Goal: Information Seeking & Learning: Learn about a topic

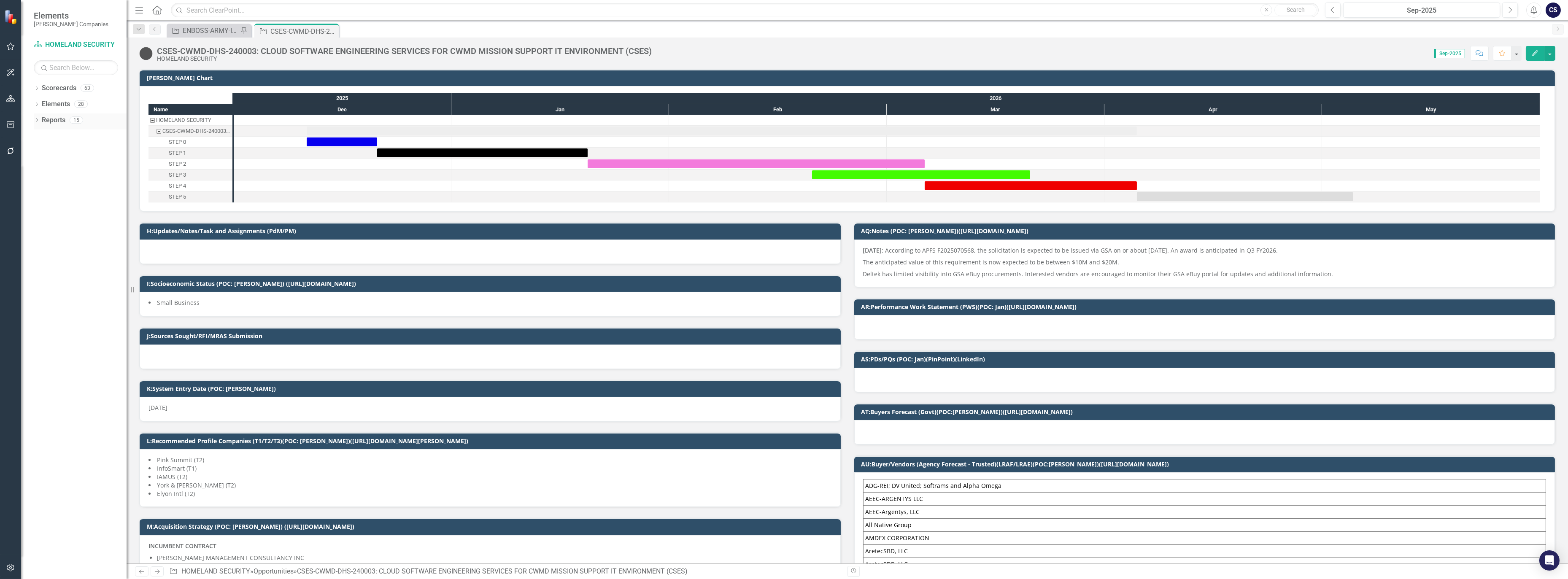
click at [51, 114] on div "Reports" at bounding box center [54, 120] width 24 height 14
click at [54, 116] on link "Reports" at bounding box center [54, 120] width 24 height 10
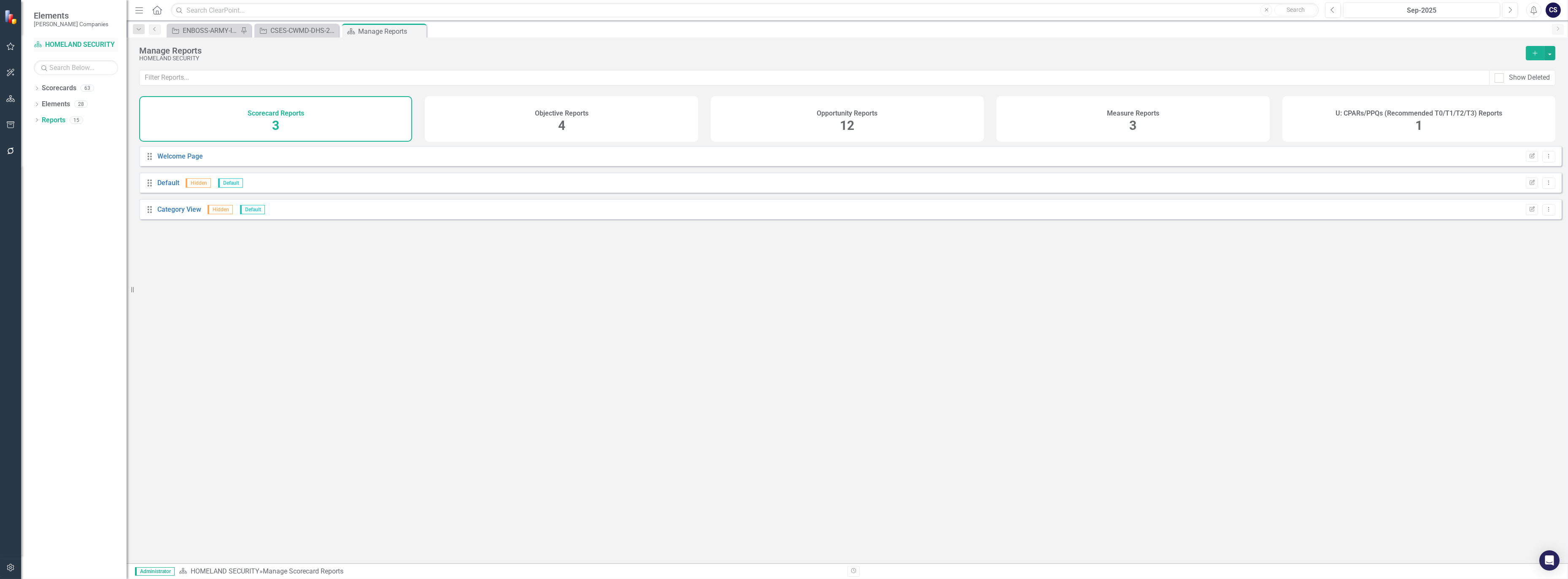
click at [75, 40] on link "Scorecard HOMELAND SECURITY" at bounding box center [75, 45] width 85 height 10
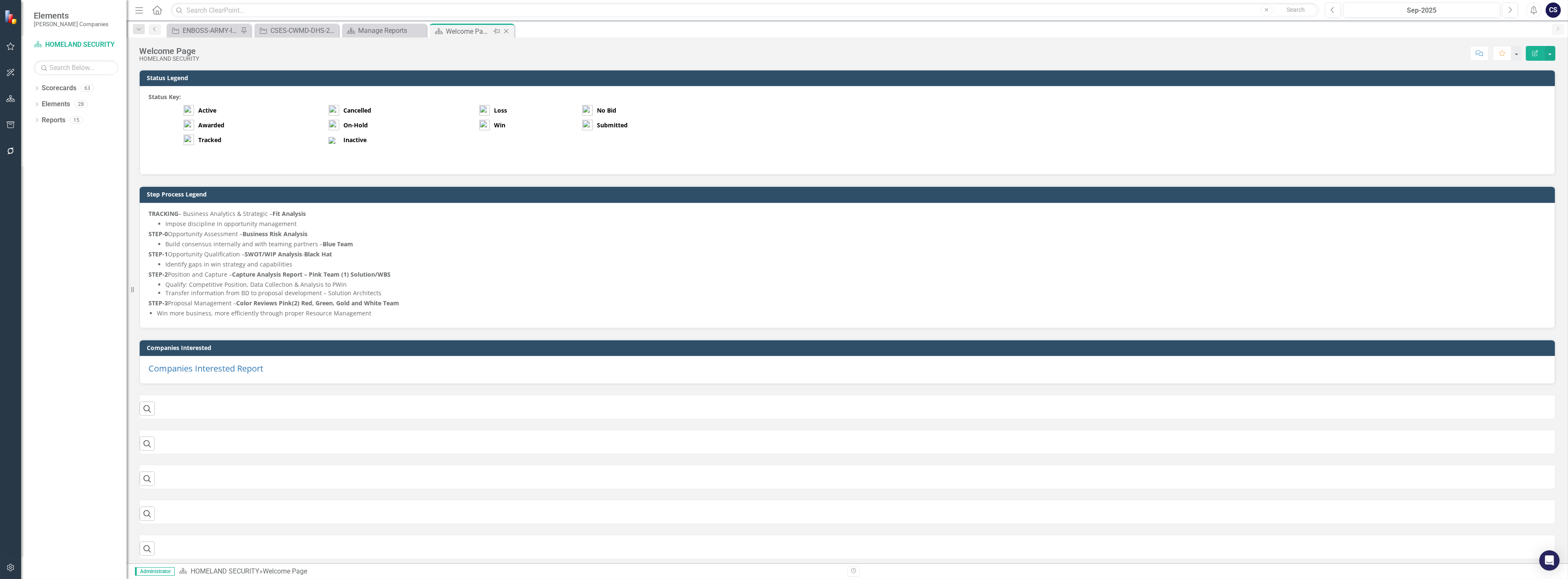
click at [452, 24] on div "Scorecard Welcome Page Pin Close" at bounding box center [472, 30] width 85 height 14
click at [452, 31] on div "Welcome Page" at bounding box center [469, 31] width 45 height 10
click at [373, 27] on div "Manage Reports" at bounding box center [385, 30] width 55 height 10
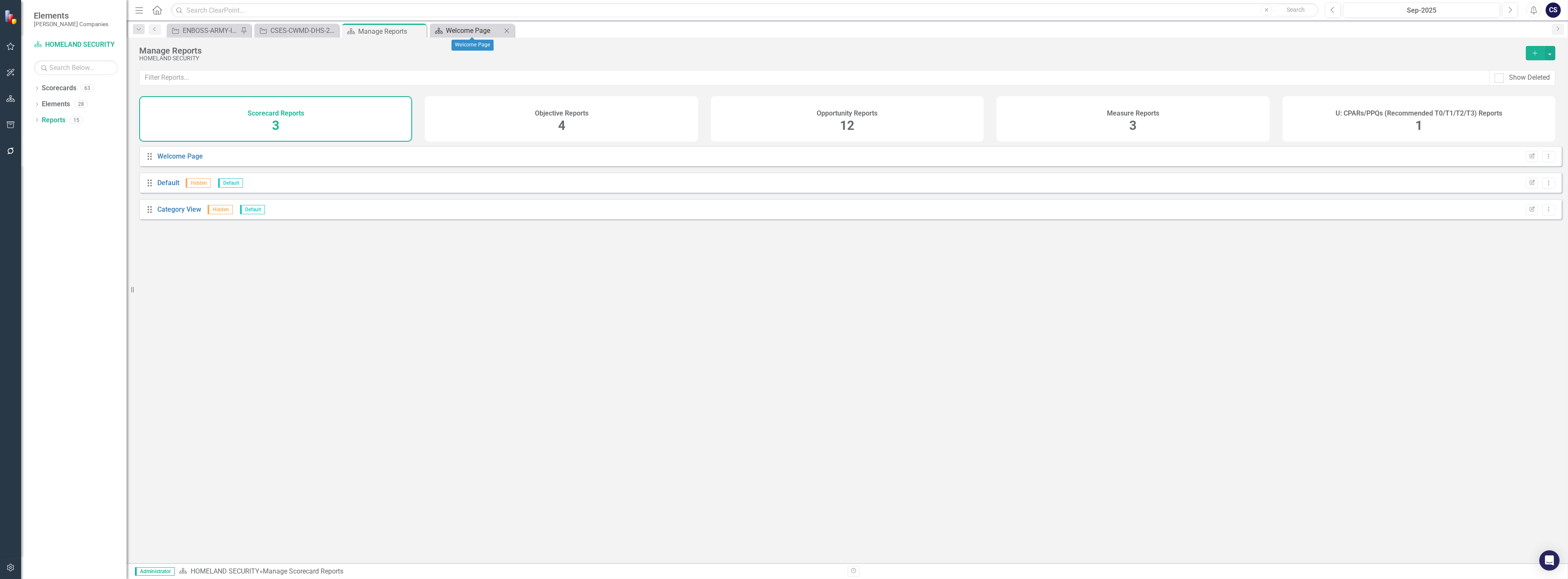
click at [458, 27] on div "Welcome Page" at bounding box center [474, 30] width 55 height 10
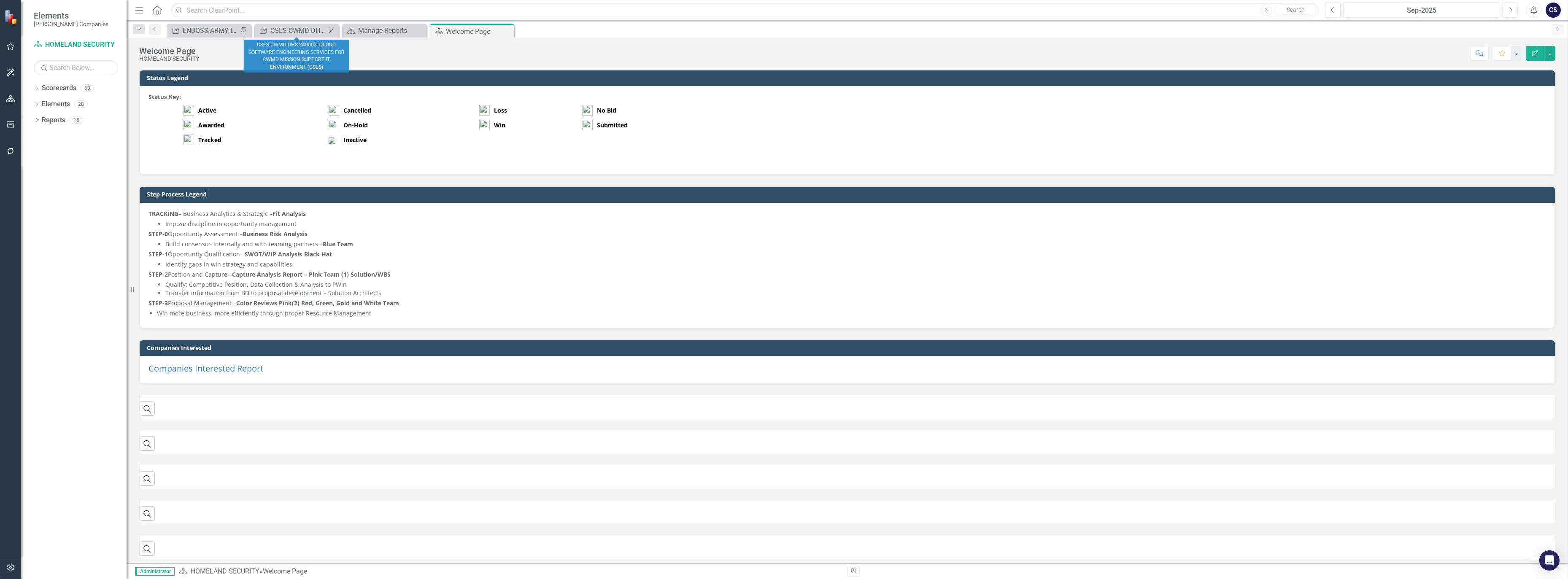
click at [332, 28] on icon "Close" at bounding box center [331, 30] width 9 height 7
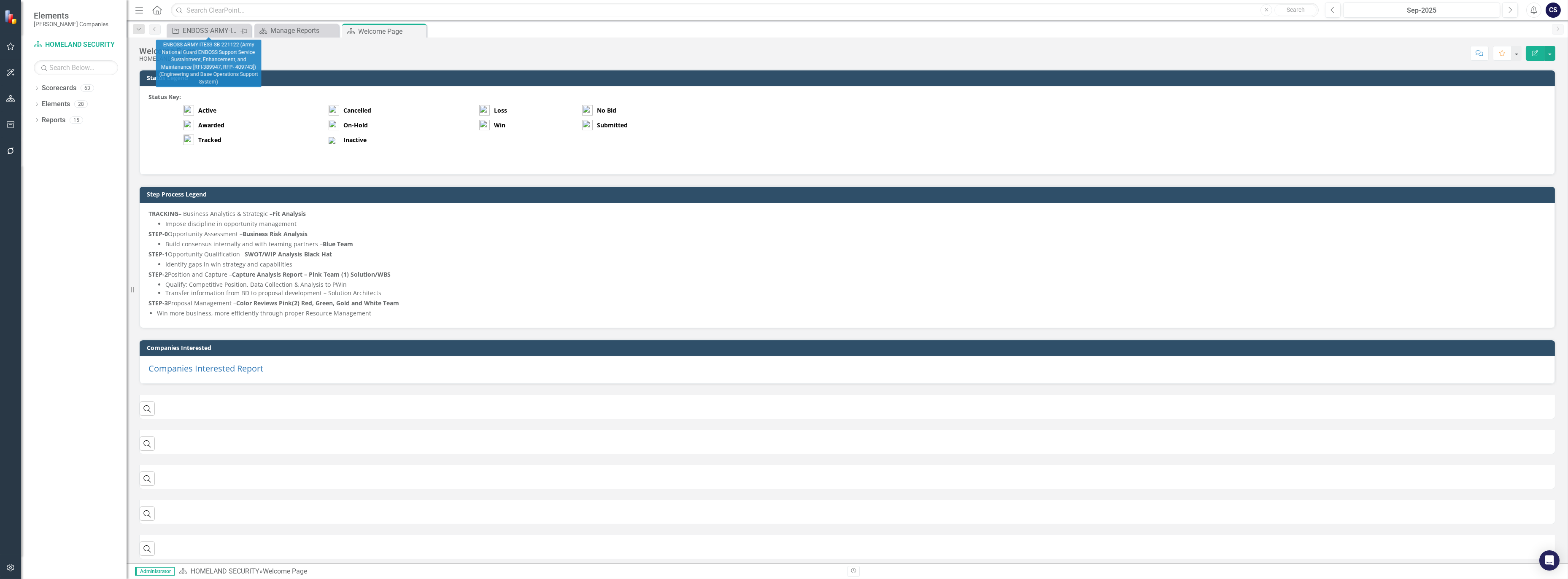
click at [242, 28] on icon "Pin" at bounding box center [243, 31] width 7 height 9
click at [245, 26] on div "Close" at bounding box center [243, 30] width 10 height 10
click at [290, 27] on div "Welcome Page" at bounding box center [293, 31] width 45 height 10
click at [289, 28] on div "Welcome Page" at bounding box center [293, 31] width 45 height 10
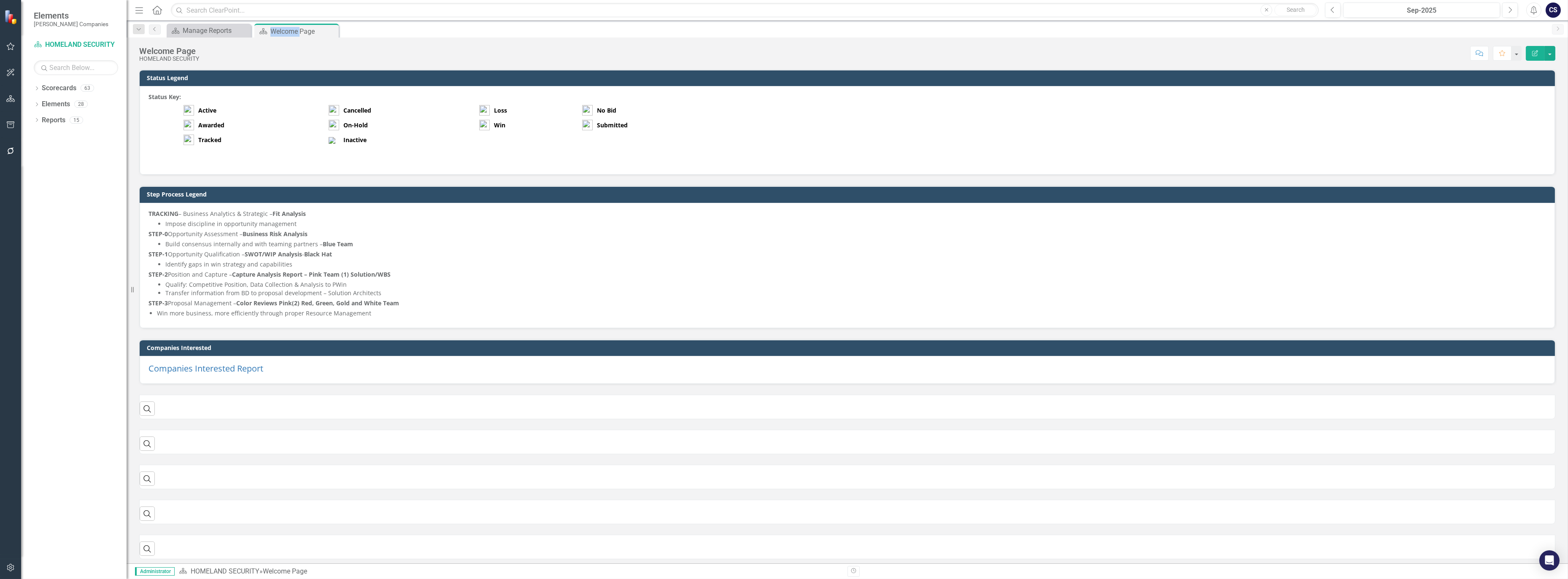
click at [262, 106] on td "Active" at bounding box center [245, 110] width 98 height 15
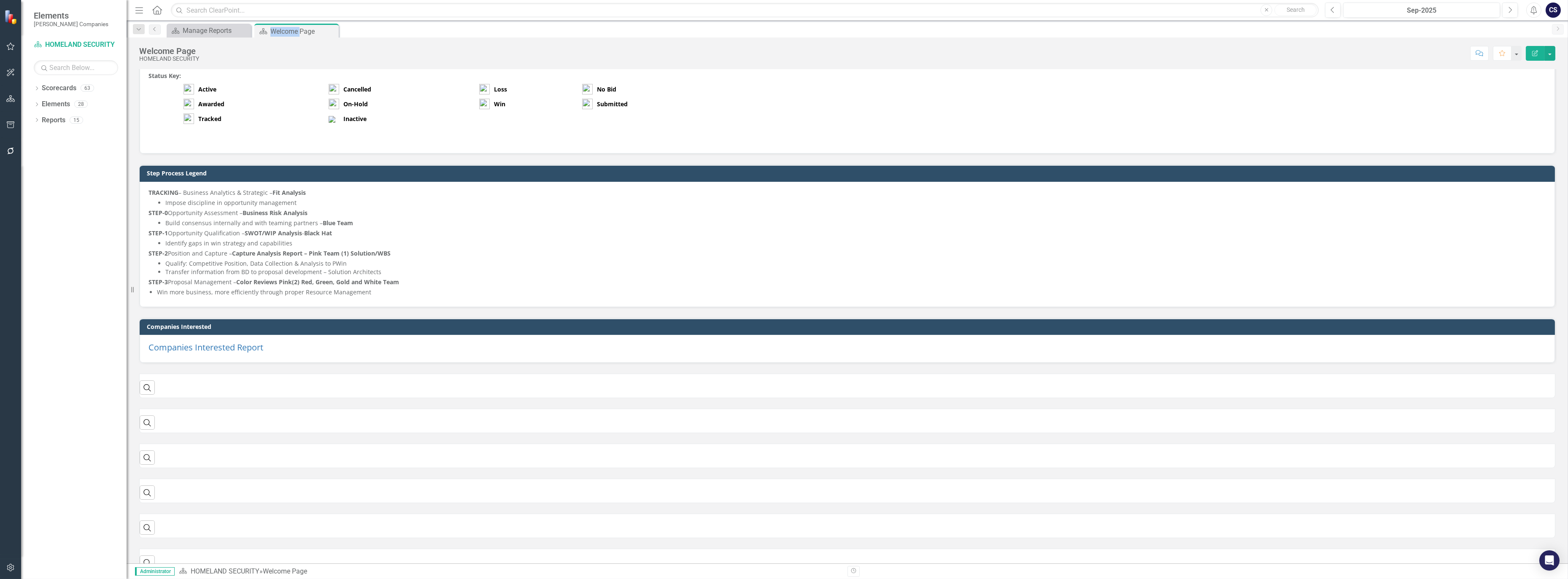
scroll to position [38, 0]
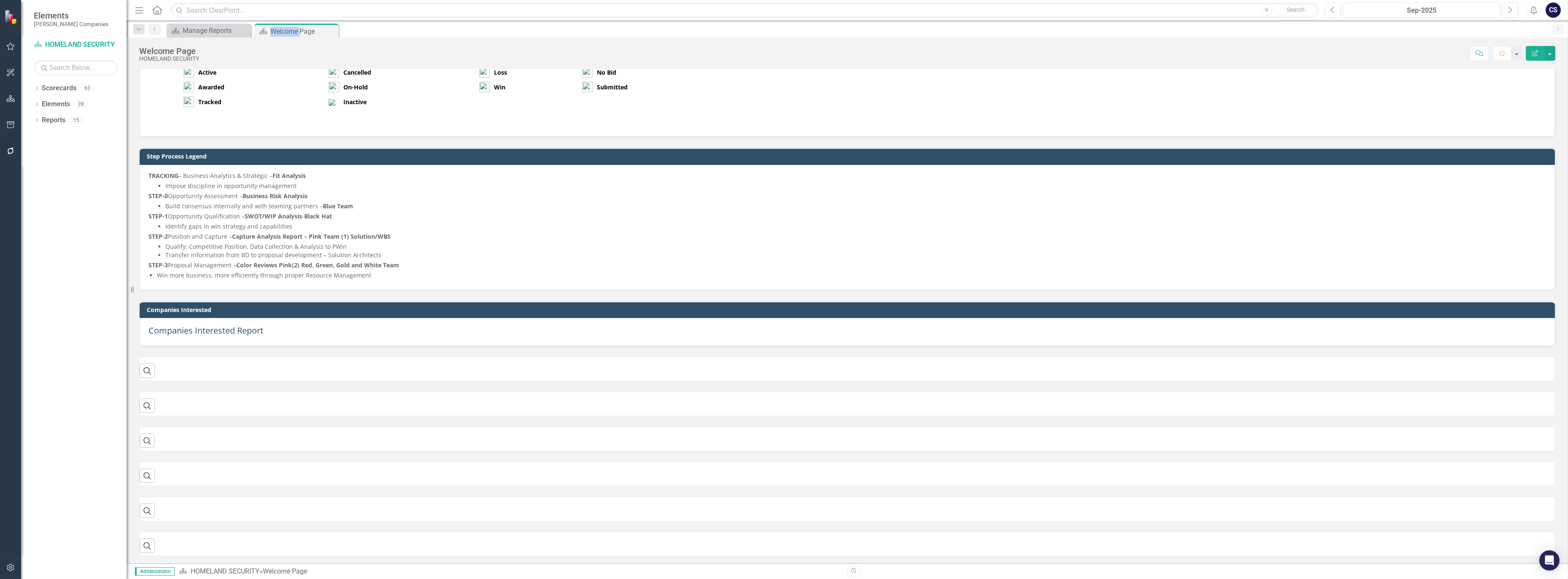
click at [214, 326] on span "Companies Interested Report" at bounding box center [206, 330] width 115 height 12
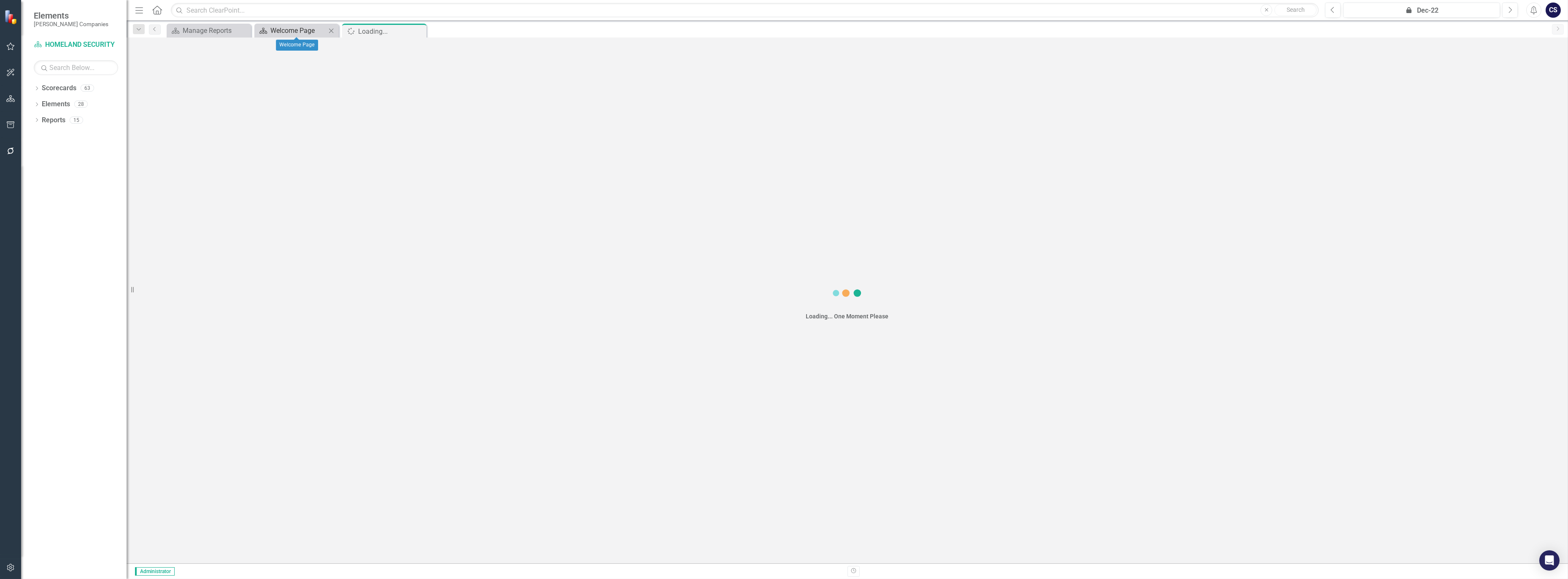
click at [288, 28] on div "Welcome Page" at bounding box center [298, 30] width 55 height 10
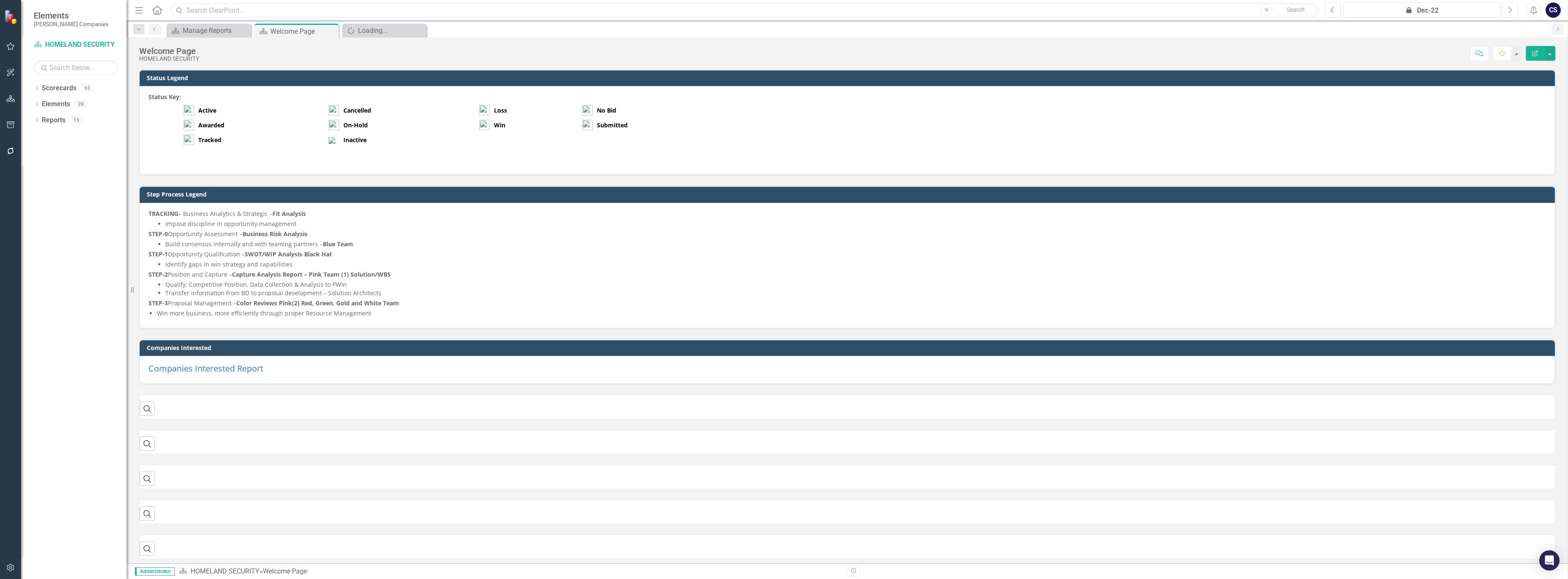
click at [227, 8] on input "text" at bounding box center [745, 10] width 1148 height 15
type input "kike"
click at [418, 28] on icon "Close" at bounding box center [419, 30] width 9 height 7
click at [207, 10] on input "text" at bounding box center [745, 10] width 1148 height 15
type input "welcome"
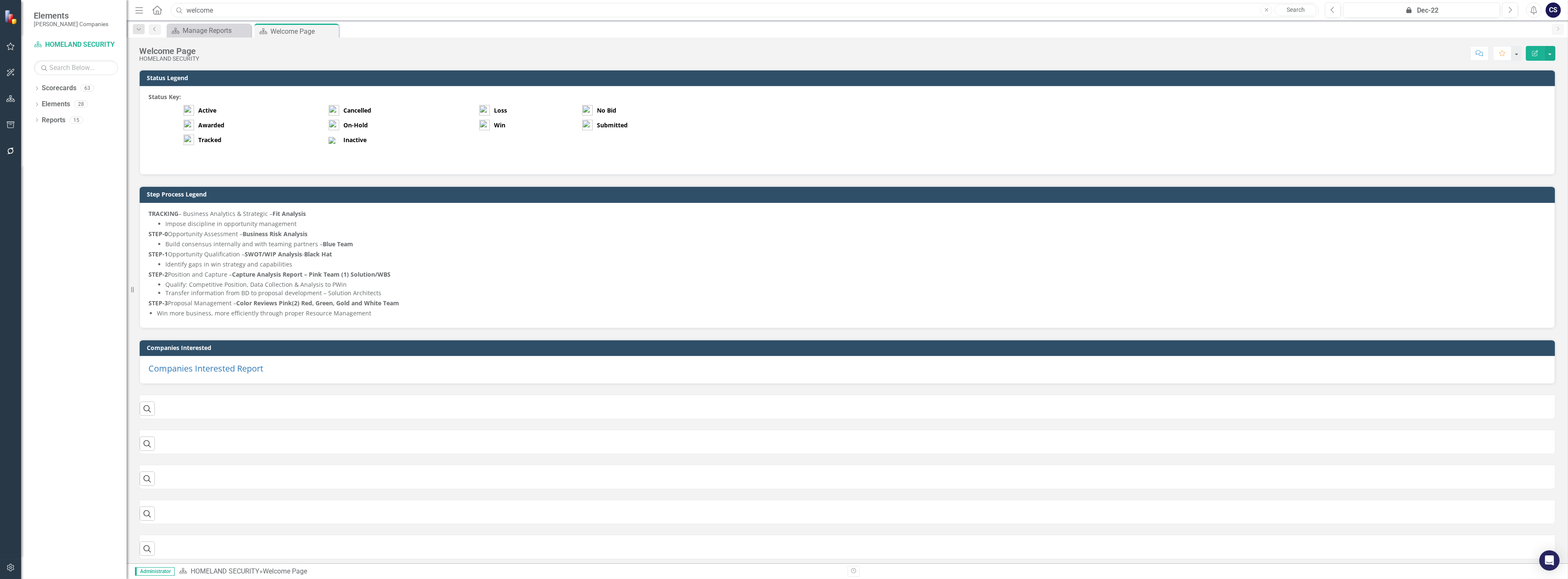
click at [262, 14] on input "welcome" at bounding box center [745, 10] width 1148 height 15
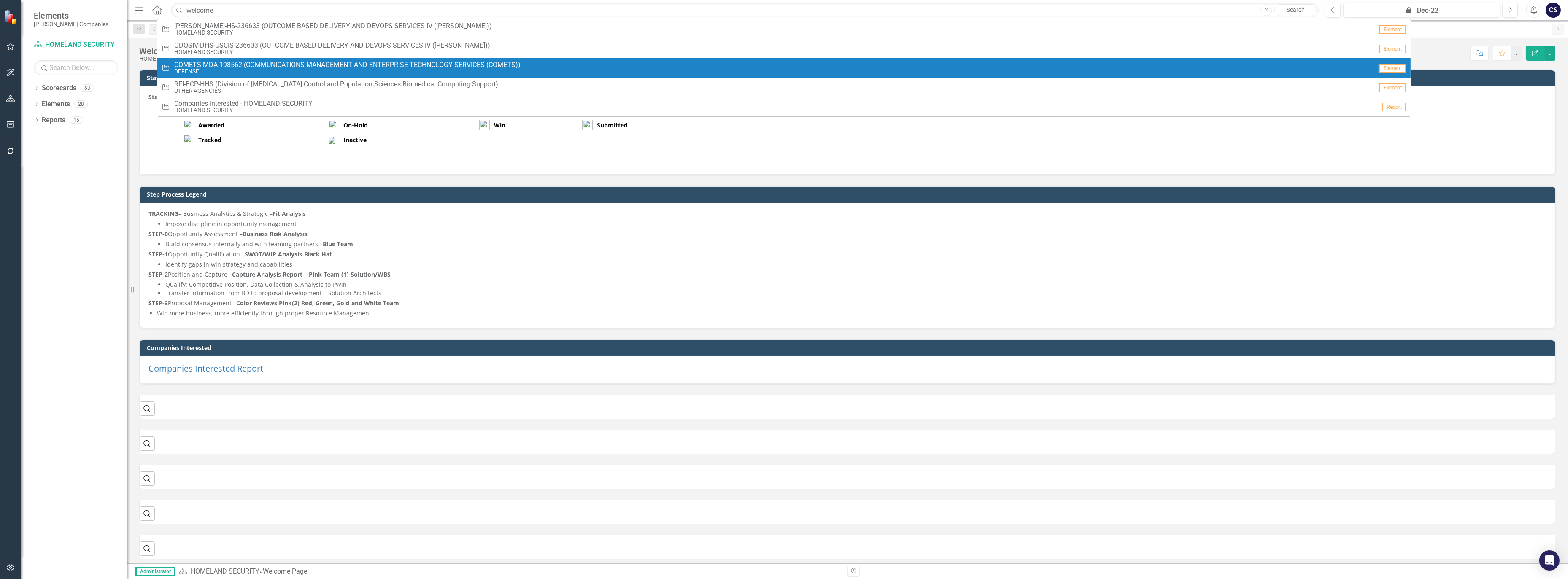
click at [50, 188] on div "Dropdown Scorecards 63 Dropdown [PERSON_NAME] Companies Dropdown ARMY ITES-3s D…" at bounding box center [74, 330] width 105 height 498
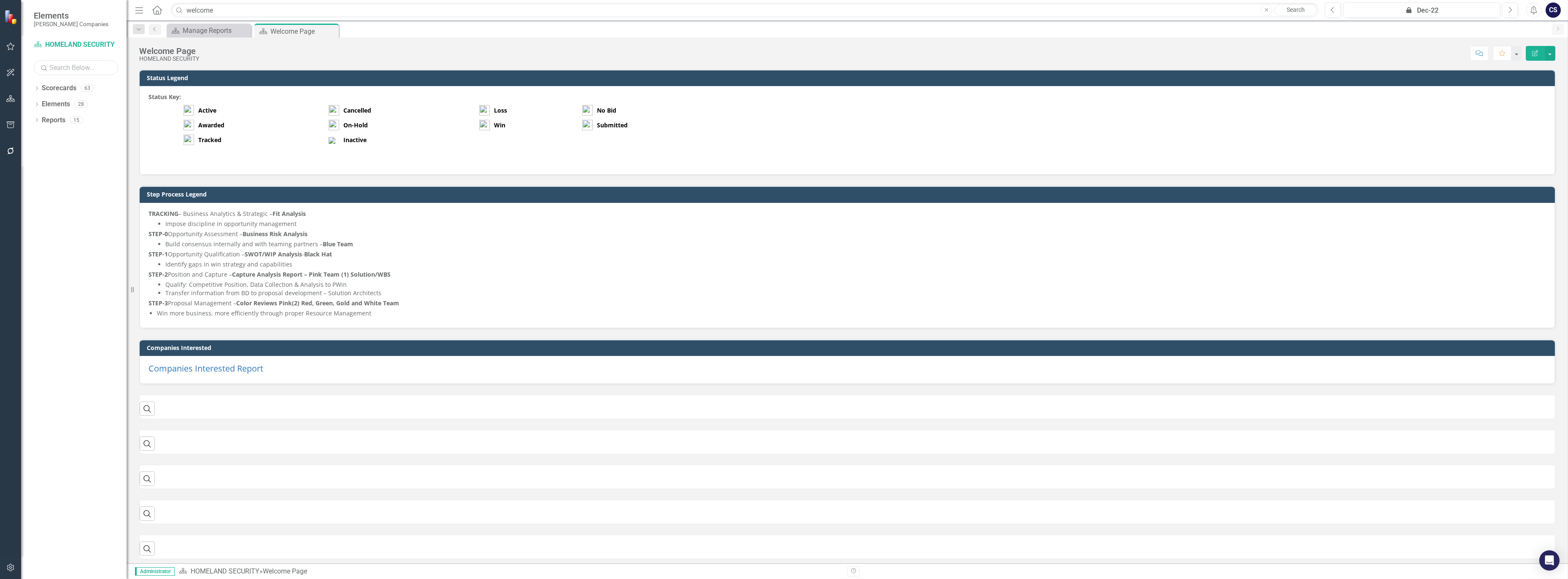
click at [65, 66] on input "text" at bounding box center [75, 68] width 85 height 15
click at [79, 66] on input "text" at bounding box center [75, 68] width 85 height 15
click at [80, 65] on input "stahl comsulting" at bounding box center [75, 68] width 85 height 15
type input "stahl consulting"
click at [96, 44] on link "Scorecard HOMELAND SECURITY" at bounding box center [75, 45] width 85 height 10
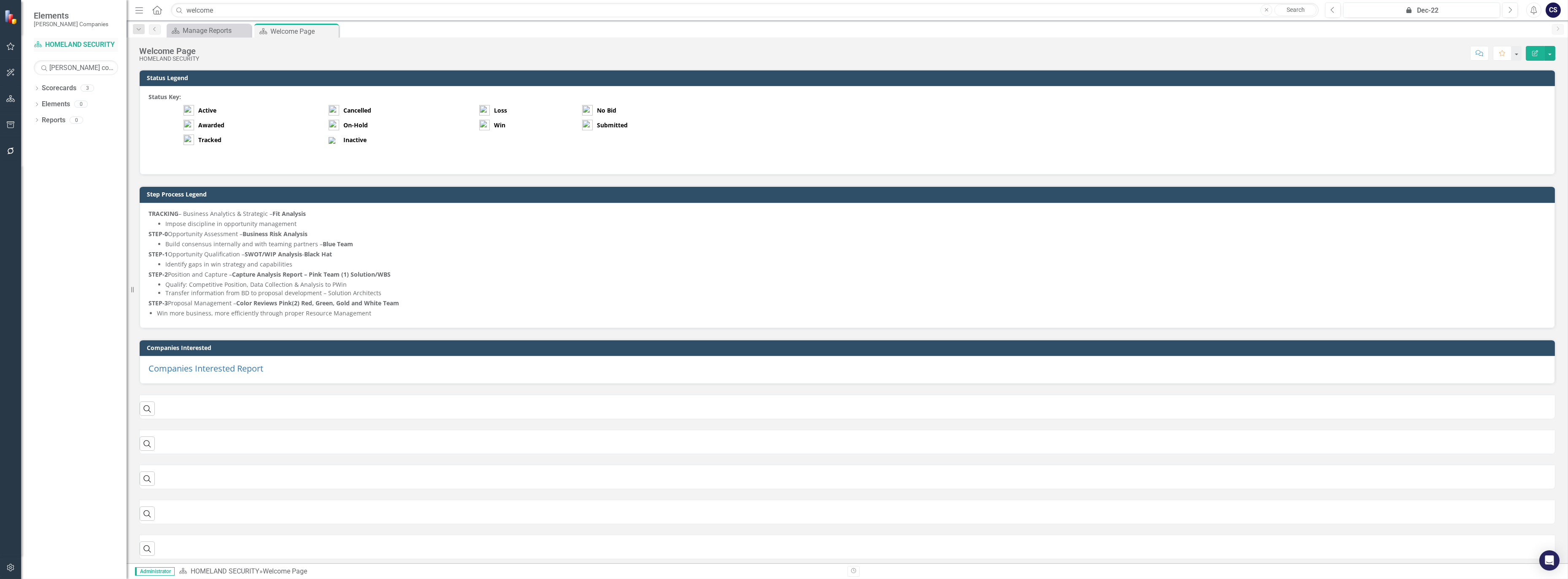
click at [91, 41] on link "Scorecard HOMELAND SECURITY" at bounding box center [75, 45] width 85 height 10
drag, startPoint x: 57, startPoint y: 40, endPoint x: 51, endPoint y: 38, distance: 6.3
click at [51, 38] on div "Elements STAHL Companies" at bounding box center [74, 19] width 105 height 38
click at [157, 24] on link "Previous" at bounding box center [155, 29] width 12 height 10
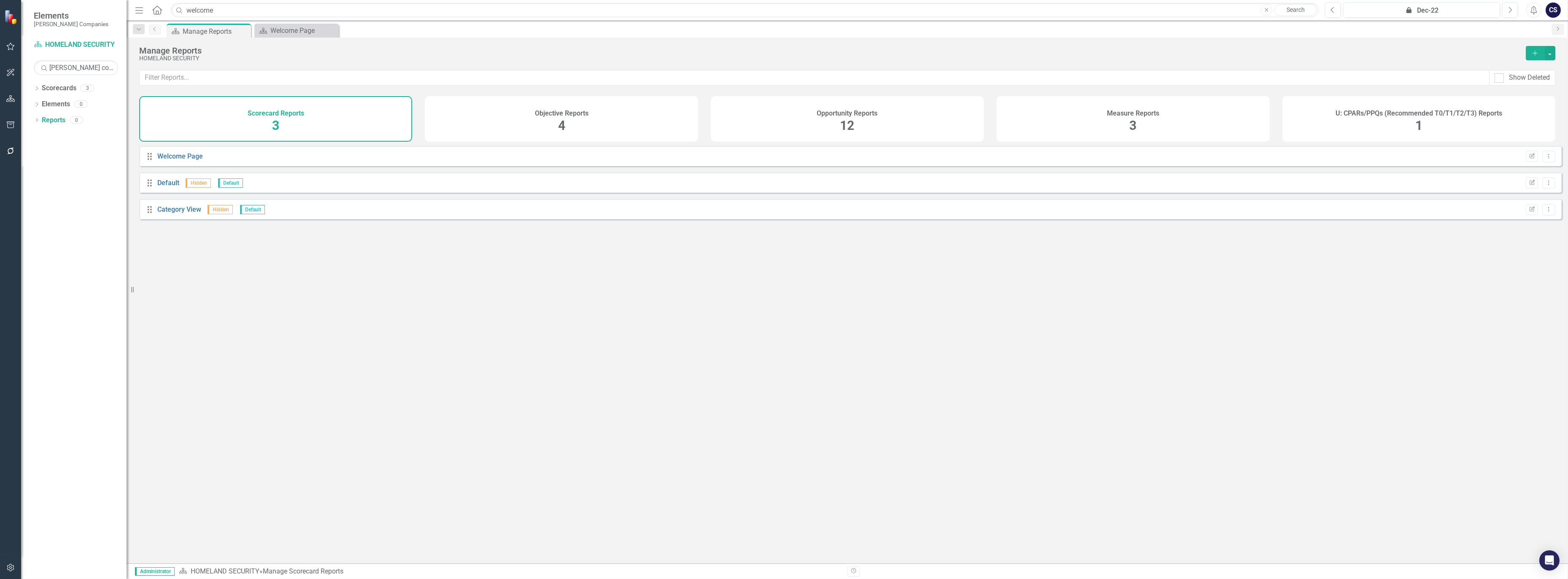
click at [152, 30] on icon "Previous" at bounding box center [155, 29] width 7 height 5
click at [136, 28] on icon "Dropdown" at bounding box center [139, 30] width 7 height 6
click at [163, 64] on div "Manage Reports" at bounding box center [200, 68] width 97 height 10
click at [155, 6] on icon "Home" at bounding box center [157, 10] width 11 height 9
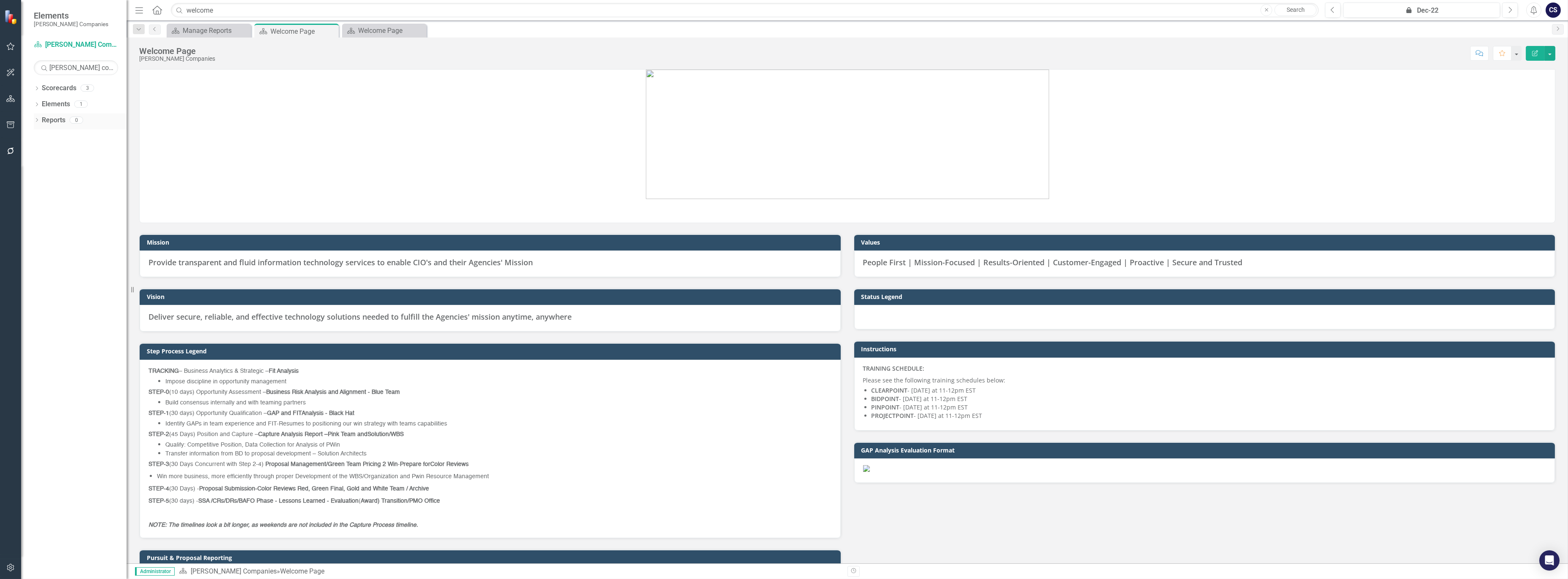
click at [54, 116] on link "Reports" at bounding box center [54, 120] width 24 height 10
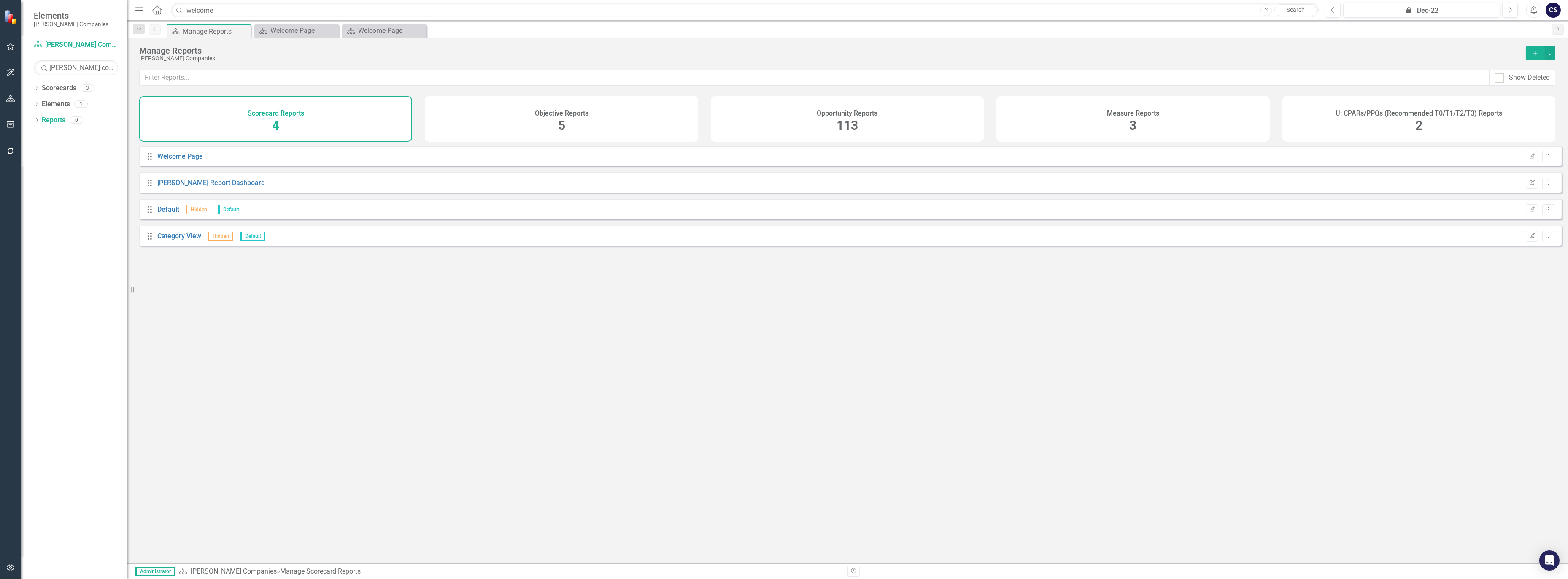
click at [848, 117] on div "113" at bounding box center [847, 126] width 21 height 18
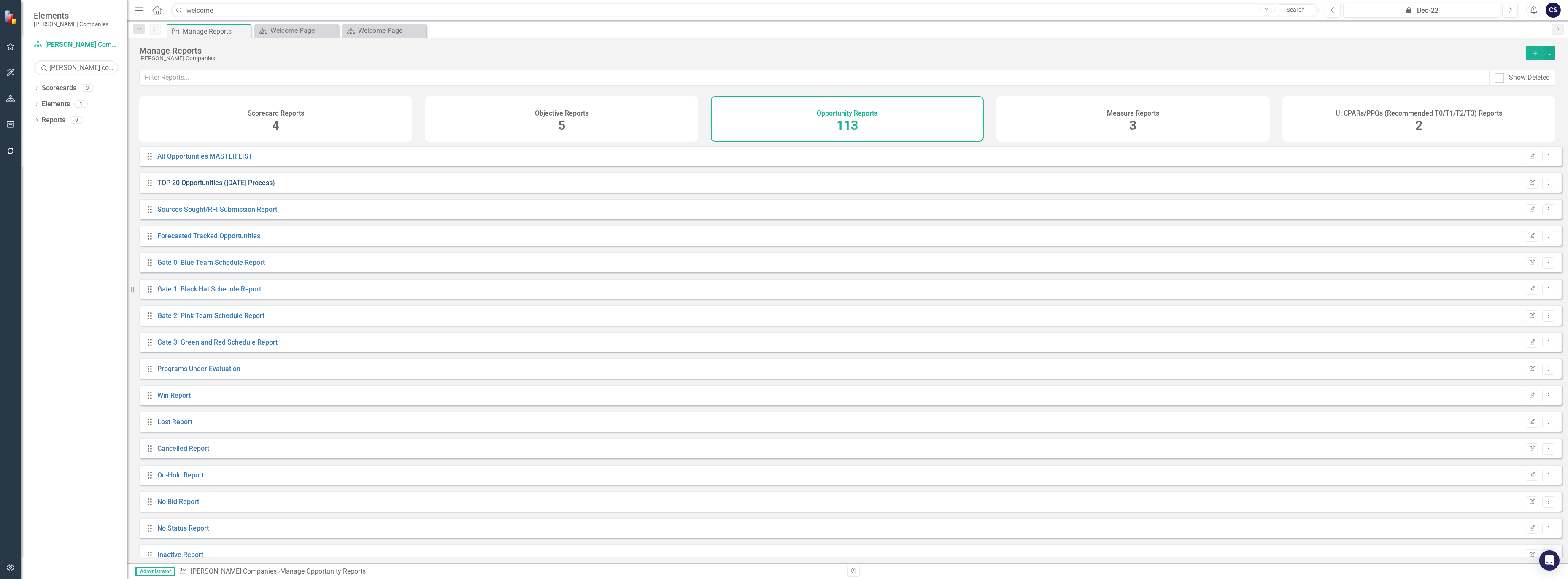
click at [233, 184] on link "TOP 20 Opportunities ([DATE] Process)" at bounding box center [216, 182] width 117 height 8
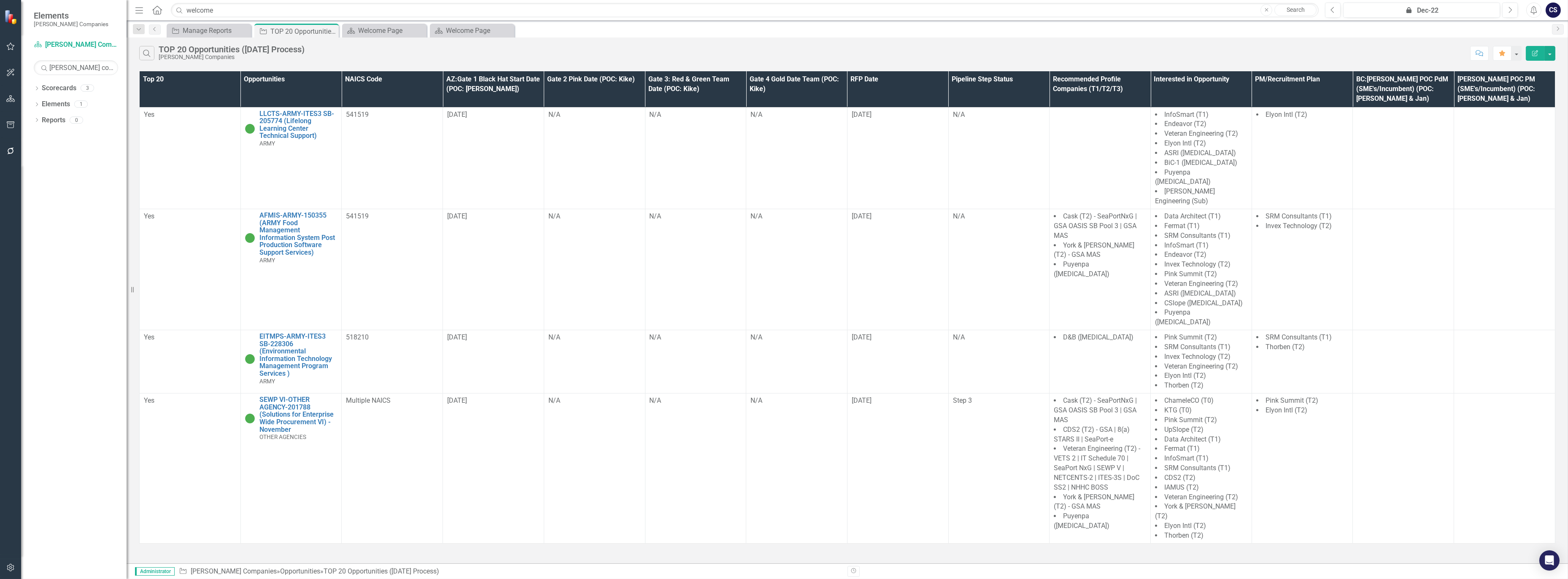
click at [1030, 82] on th "Pipeline Step Status" at bounding box center [999, 89] width 101 height 36
click at [978, 86] on th "Pipeline Step Status Sort Ascending" at bounding box center [999, 89] width 101 height 36
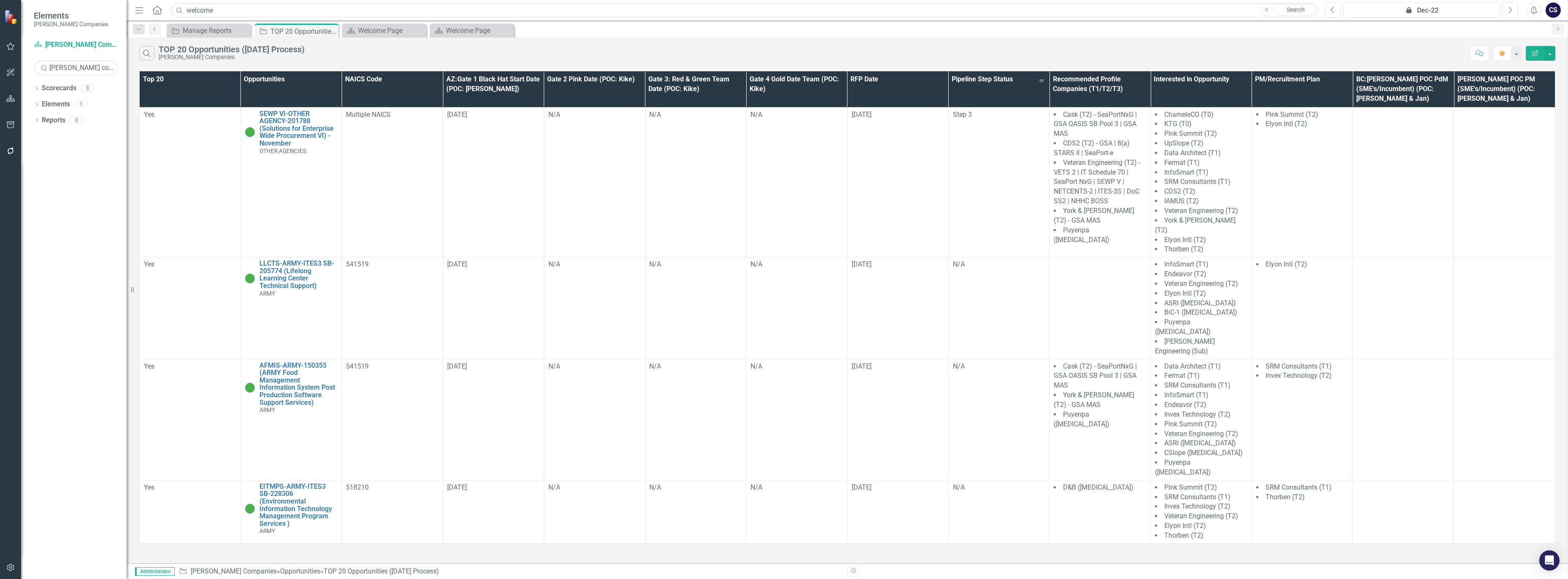
click at [1017, 86] on th "Pipeline Step Status Sort Descending" at bounding box center [999, 89] width 101 height 36
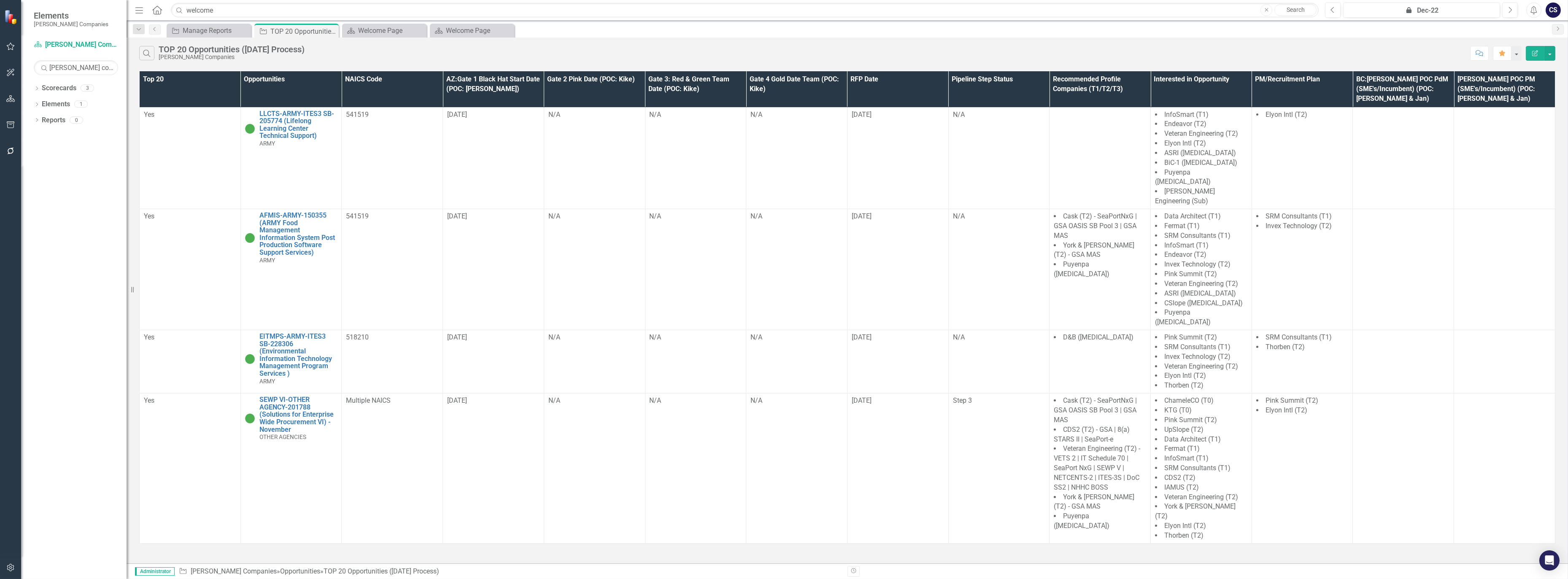
drag, startPoint x: 545, startPoint y: 95, endPoint x: 594, endPoint y: 97, distance: 49.0
click at [594, 97] on th "Gate 2 Pink Date (POC: Kike)" at bounding box center [594, 89] width 101 height 36
click at [1012, 79] on th "Pipeline Step Status" at bounding box center [999, 89] width 101 height 36
click at [1041, 74] on th "Pipeline Step Status Sort Ascending" at bounding box center [999, 89] width 101 height 36
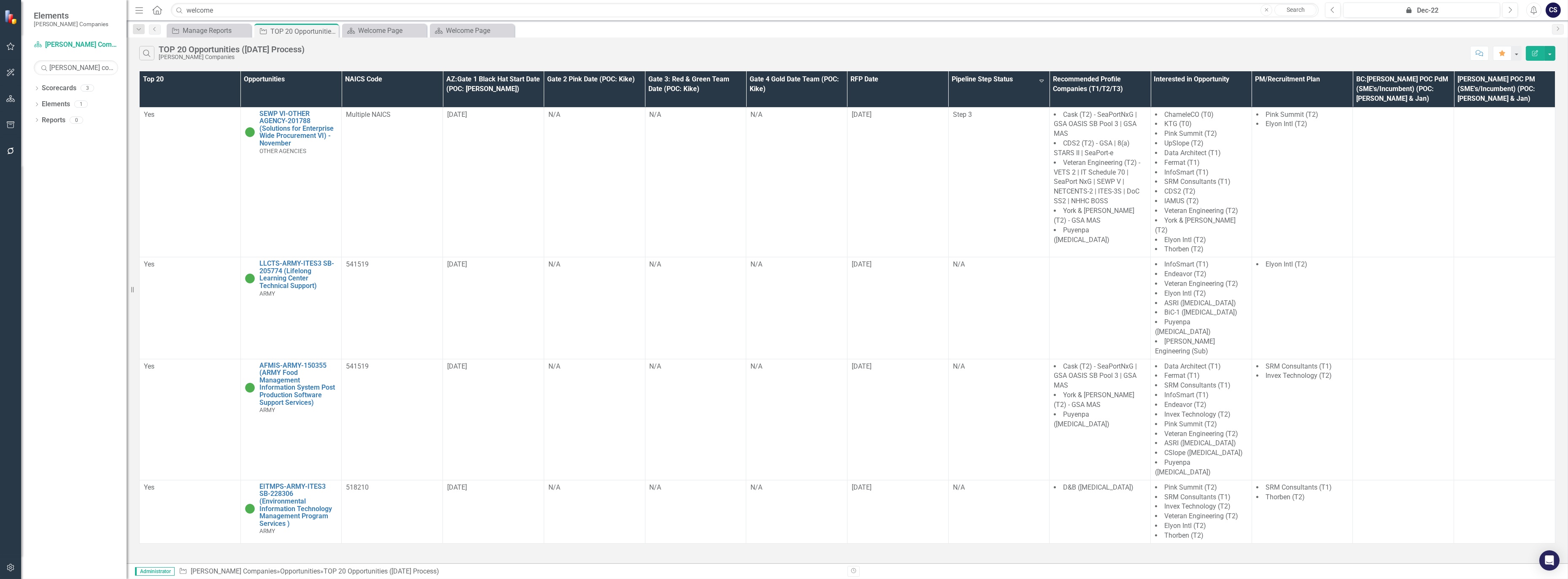
click at [1041, 75] on th "Pipeline Step Status Sort Descending" at bounding box center [999, 89] width 101 height 36
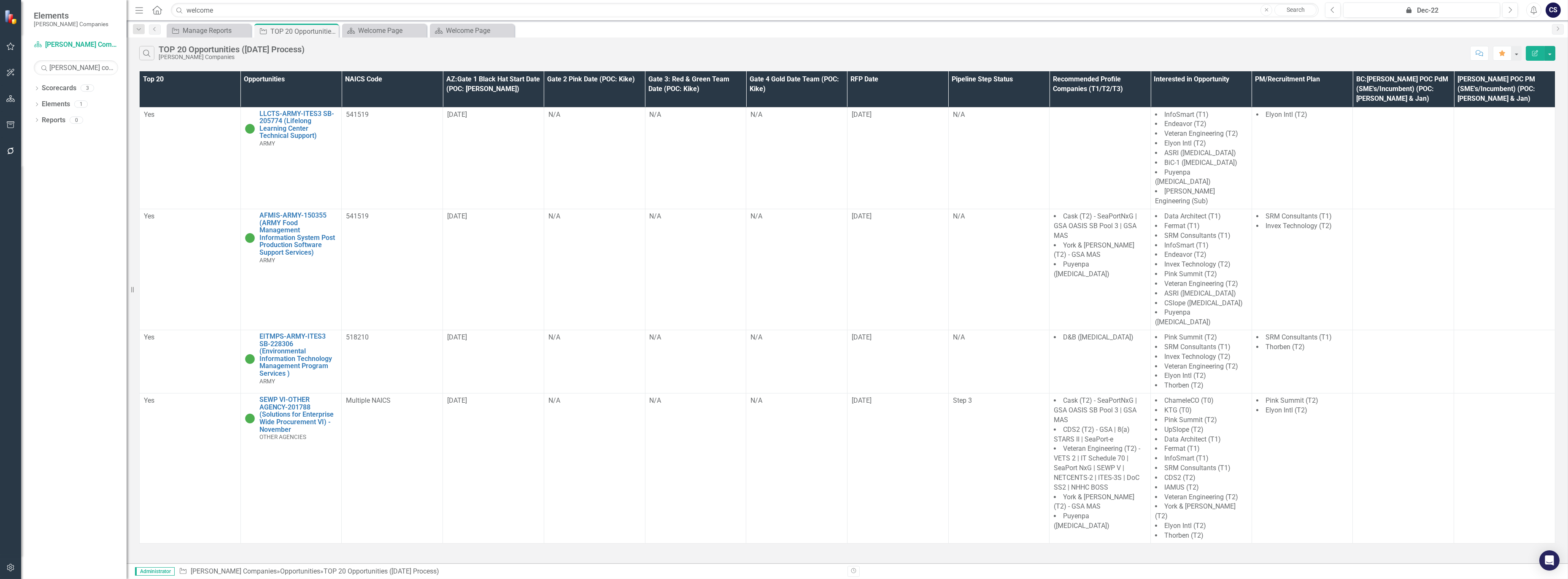
click at [1042, 74] on th "Pipeline Step Status" at bounding box center [999, 89] width 101 height 36
click at [1040, 75] on th "Pipeline Step Status Sort Ascending" at bounding box center [999, 89] width 101 height 36
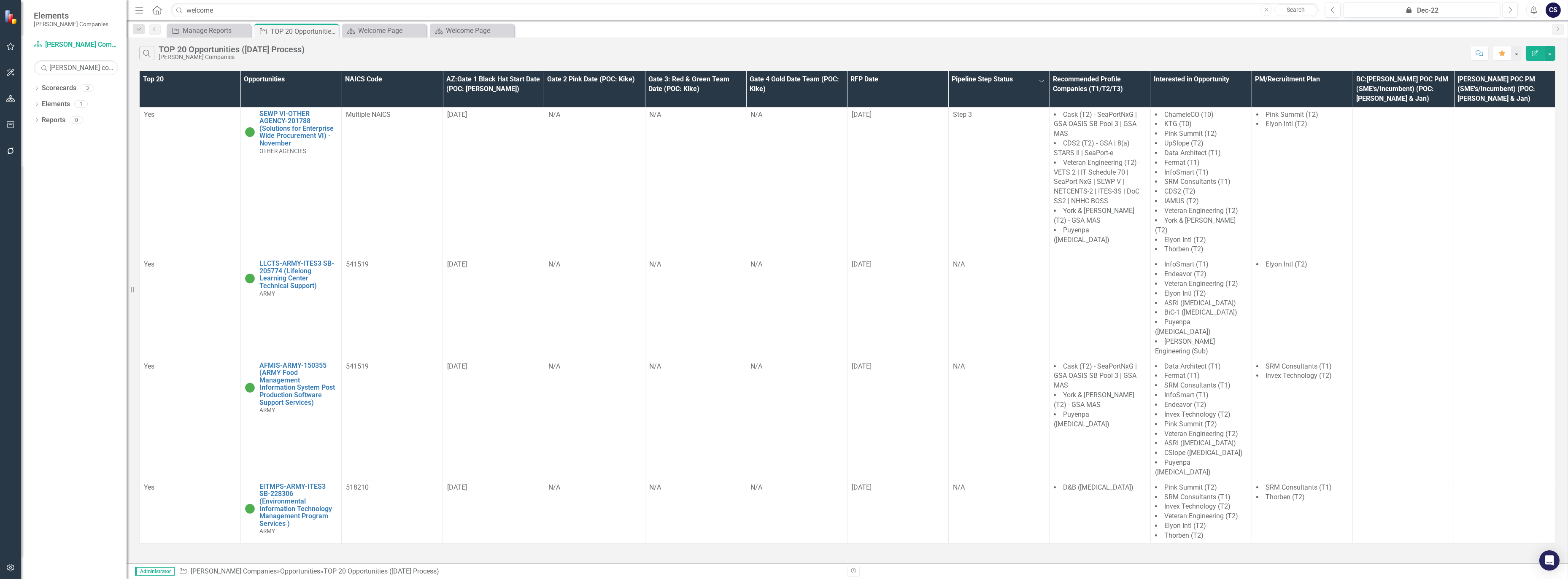
click at [323, 79] on th "Opportunities" at bounding box center [291, 89] width 101 height 36
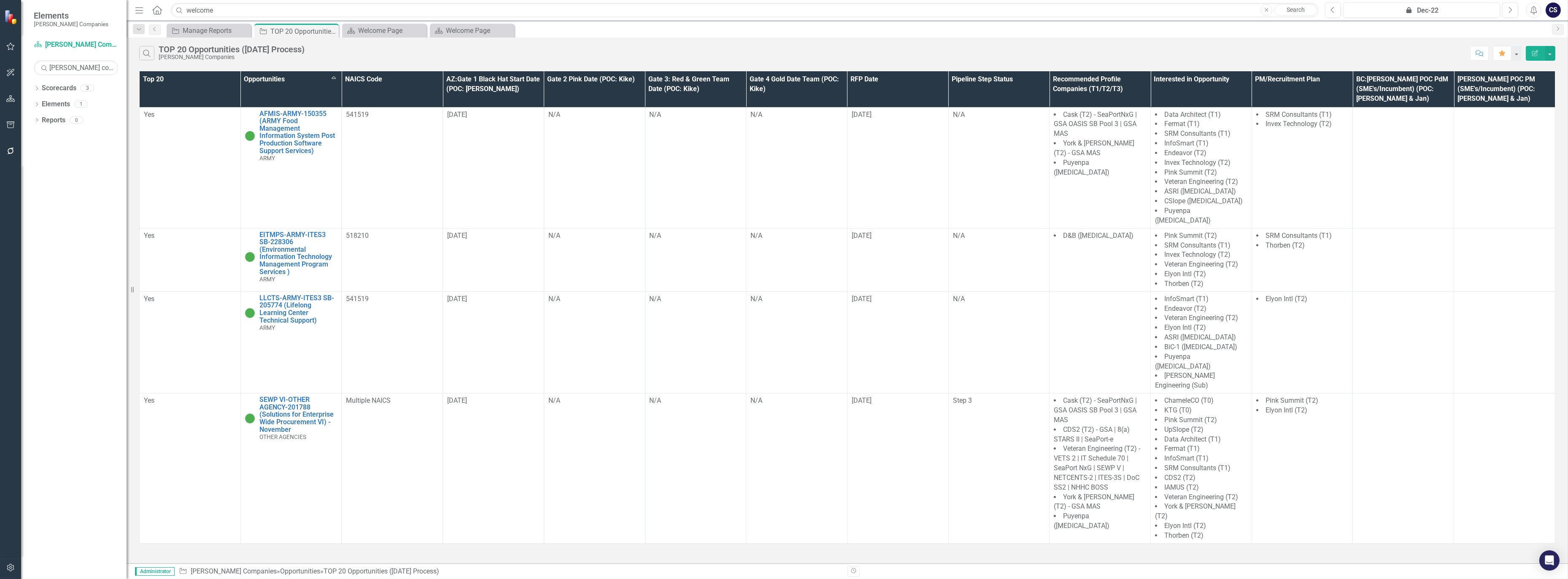
click at [322, 80] on th "Opportunities Sort Ascending" at bounding box center [291, 89] width 101 height 36
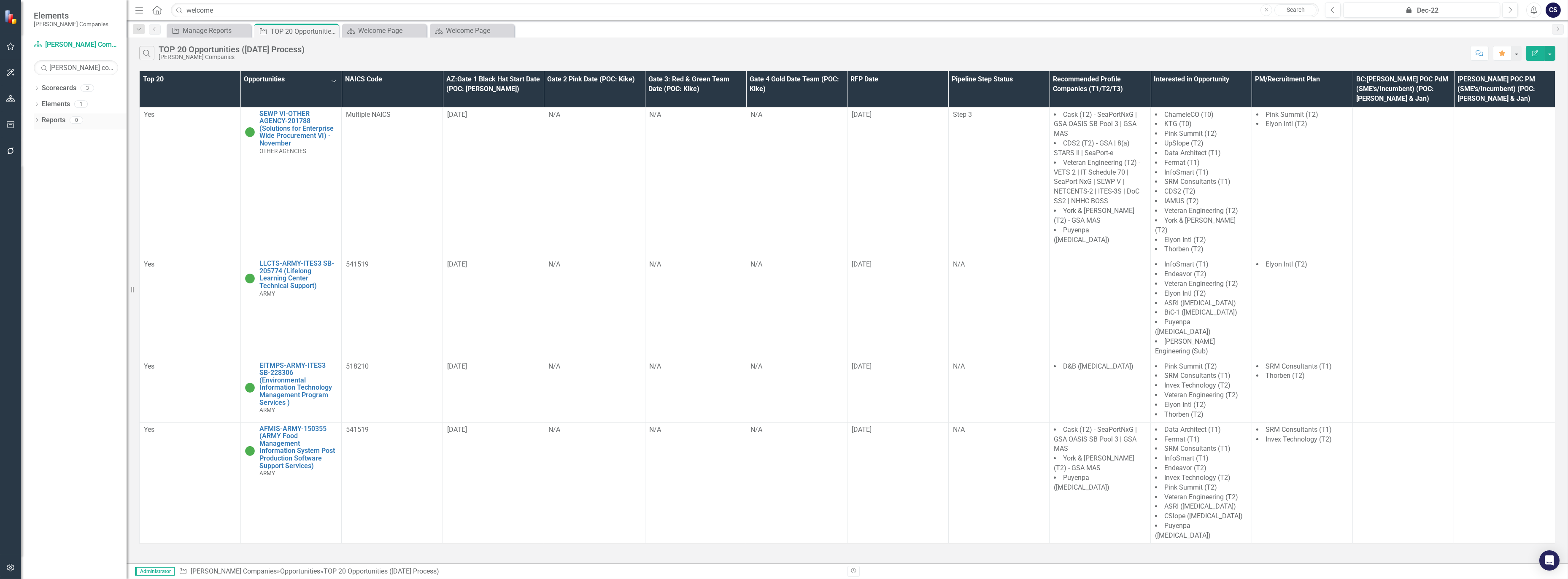
click at [53, 115] on div "Reports" at bounding box center [54, 120] width 24 height 14
click at [51, 117] on link "Reports" at bounding box center [54, 120] width 24 height 10
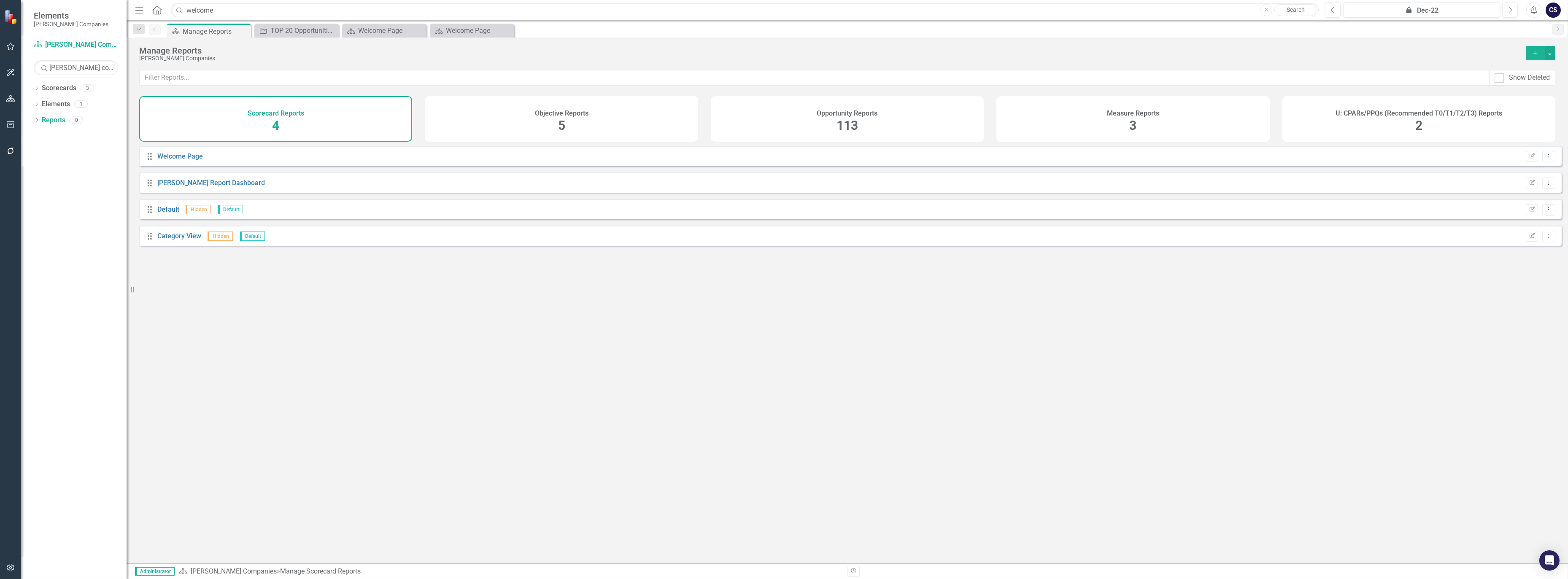
click at [854, 115] on h4 "Opportunity Reports" at bounding box center [847, 113] width 61 height 7
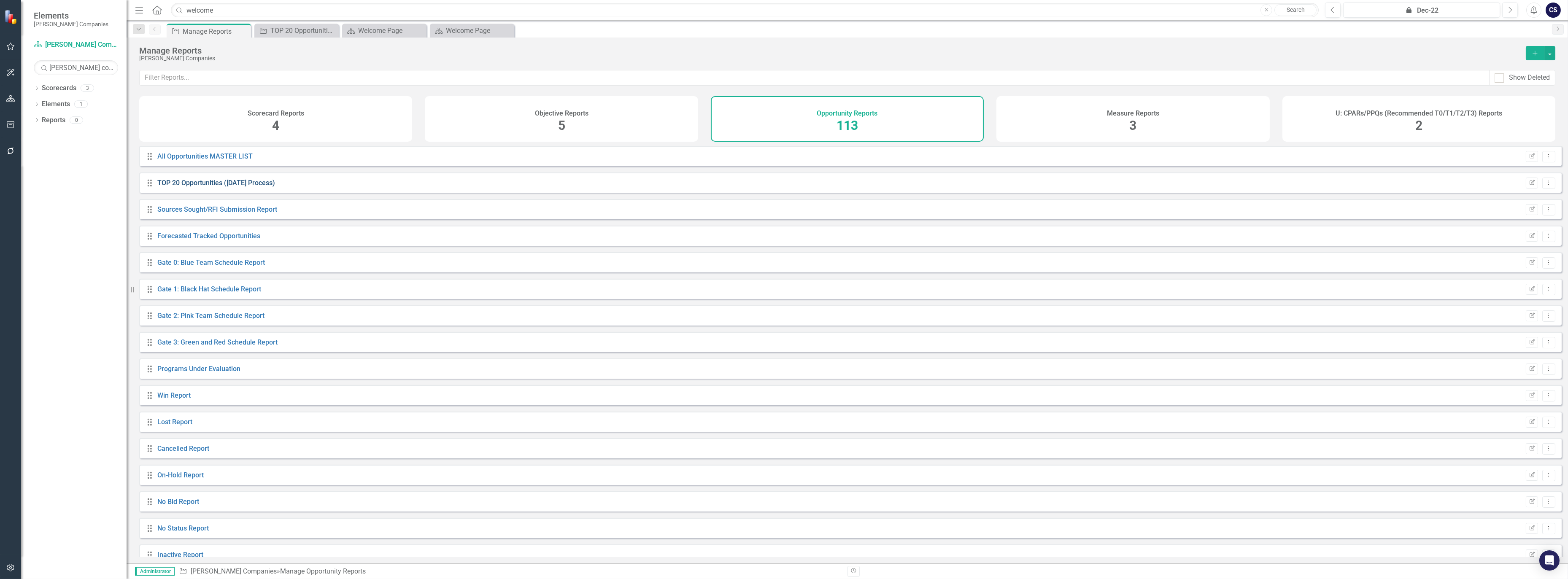
click at [195, 187] on link "TOP 20 Opportunities ([DATE] Process)" at bounding box center [216, 182] width 117 height 8
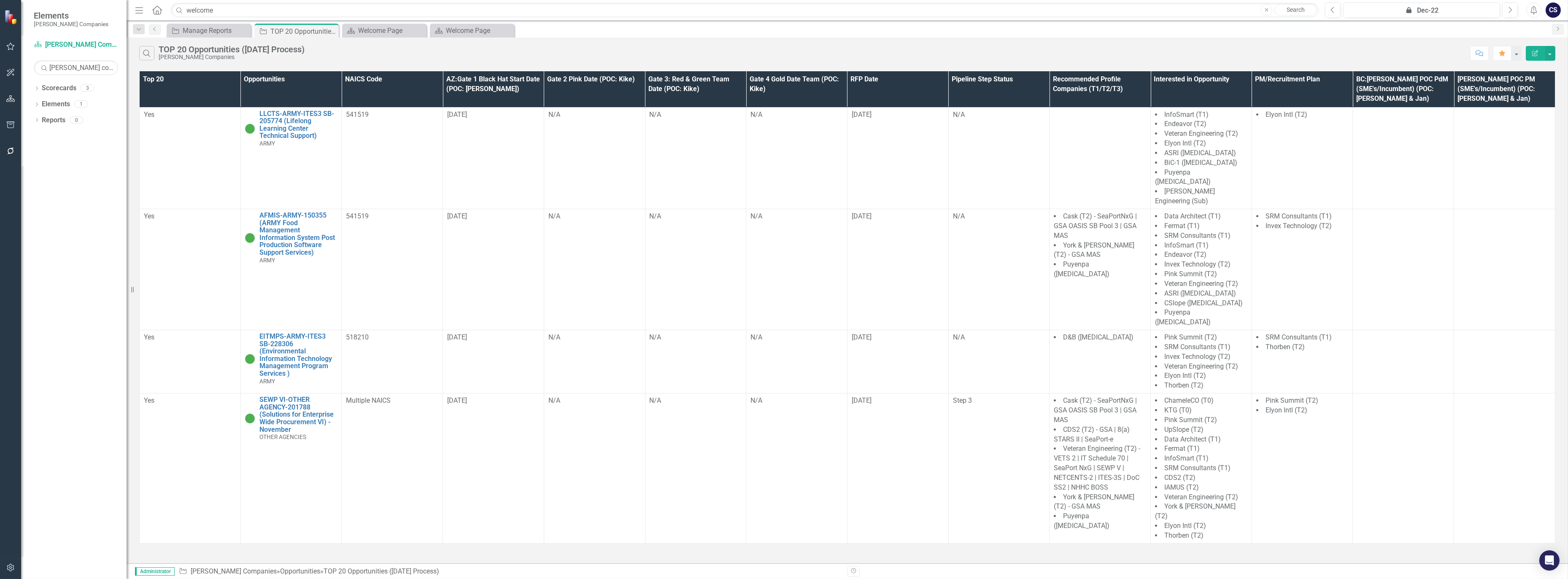
click at [1026, 81] on th "Pipeline Step Status" at bounding box center [999, 89] width 101 height 36
click at [381, 24] on div "Scorecard Welcome Page Close" at bounding box center [384, 30] width 85 height 14
click at [380, 27] on div "Welcome Page" at bounding box center [385, 30] width 55 height 10
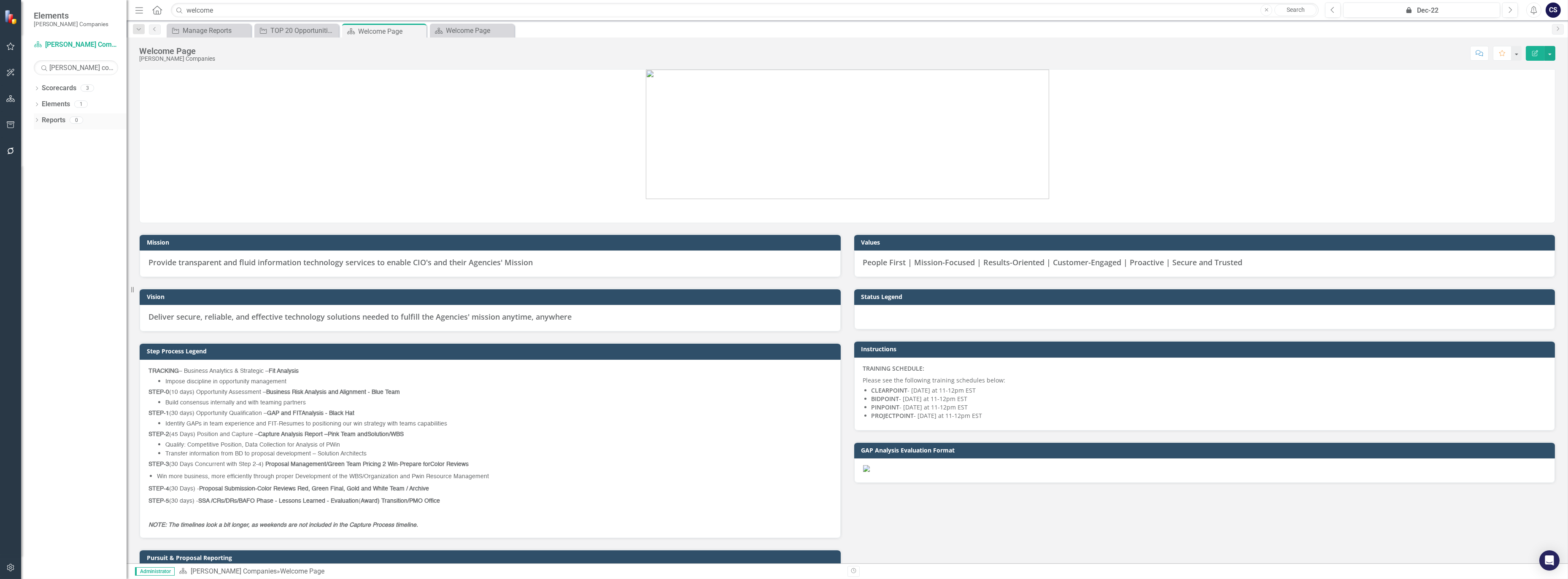
click at [50, 117] on link "Reports" at bounding box center [54, 120] width 24 height 10
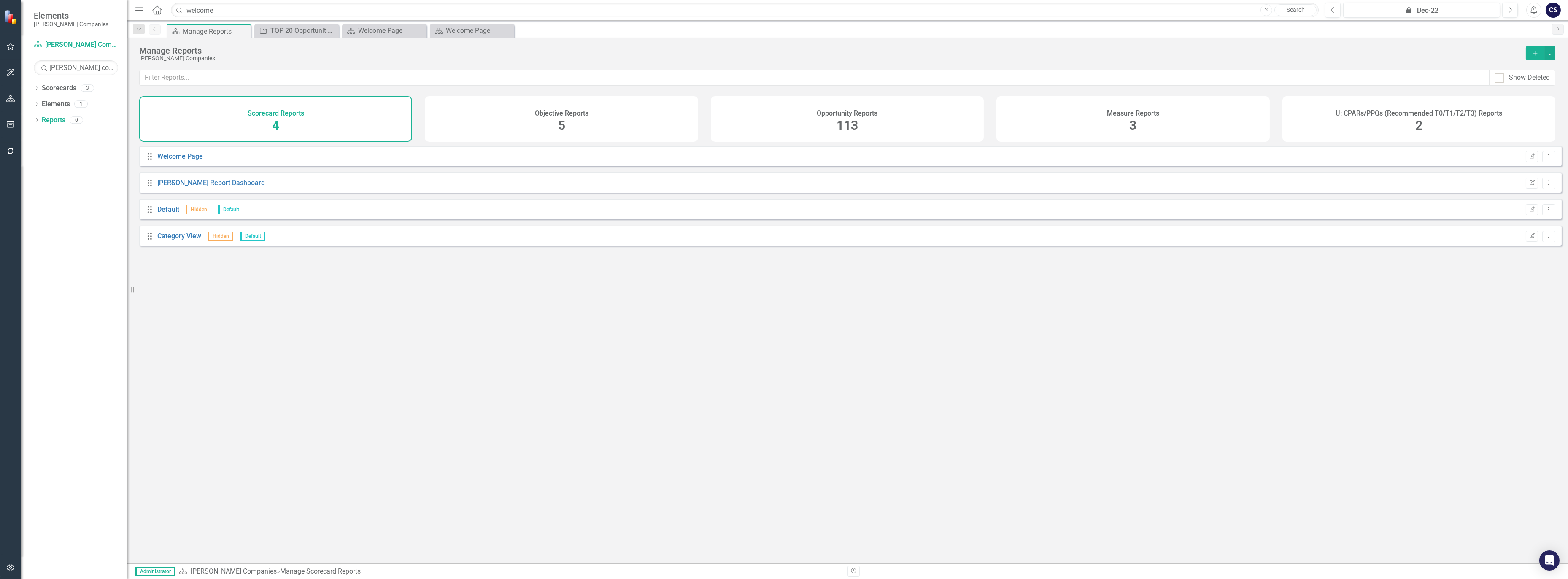
click at [847, 120] on span "113" at bounding box center [847, 125] width 21 height 15
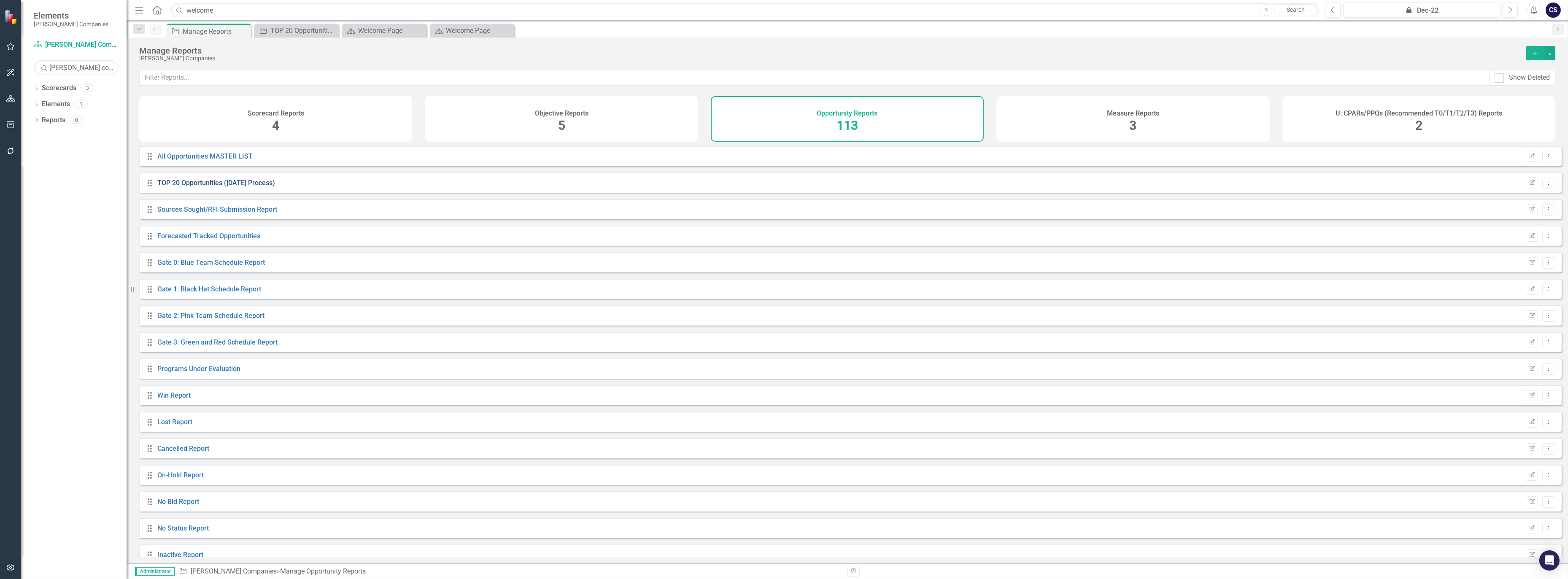
click at [207, 185] on link "TOP 20 Opportunities ([DATE] Process)" at bounding box center [216, 182] width 117 height 8
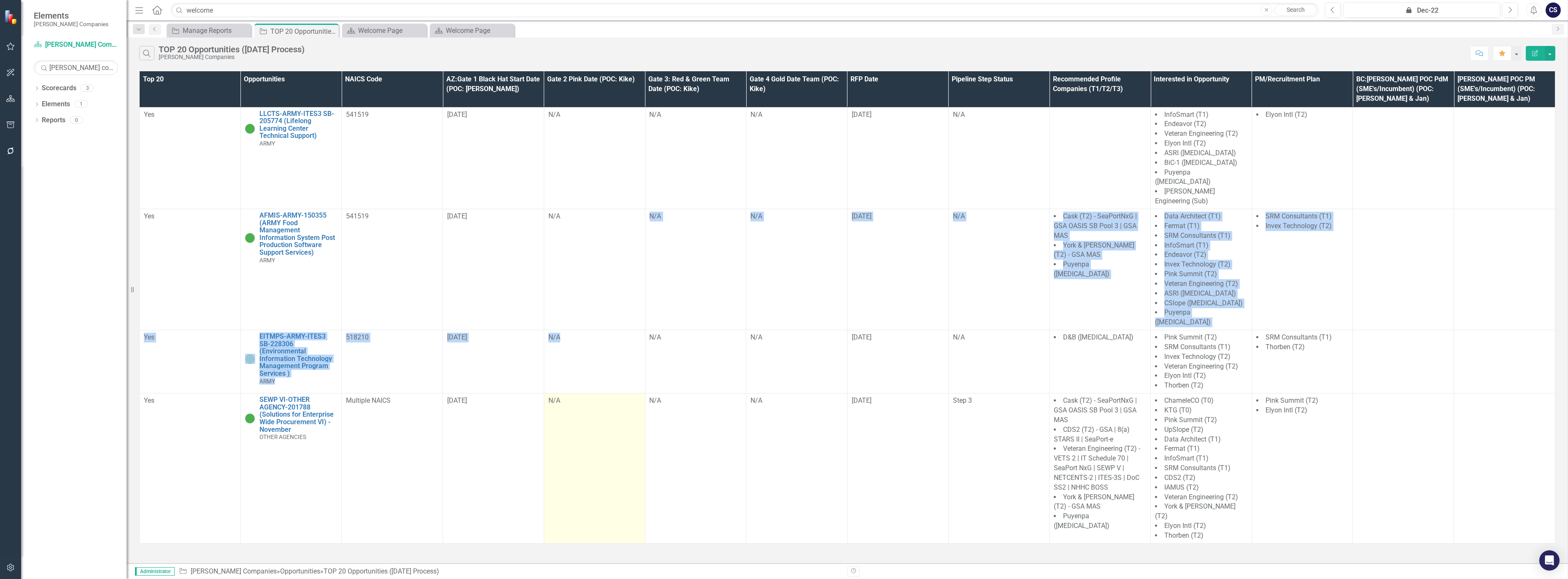
click at [565, 319] on tbody "Yes LLCTS-ARMY-ITES3 SB-205774 (Lifelong Learning Center Technical Support) ARM…" at bounding box center [847, 325] width 1416 height 436
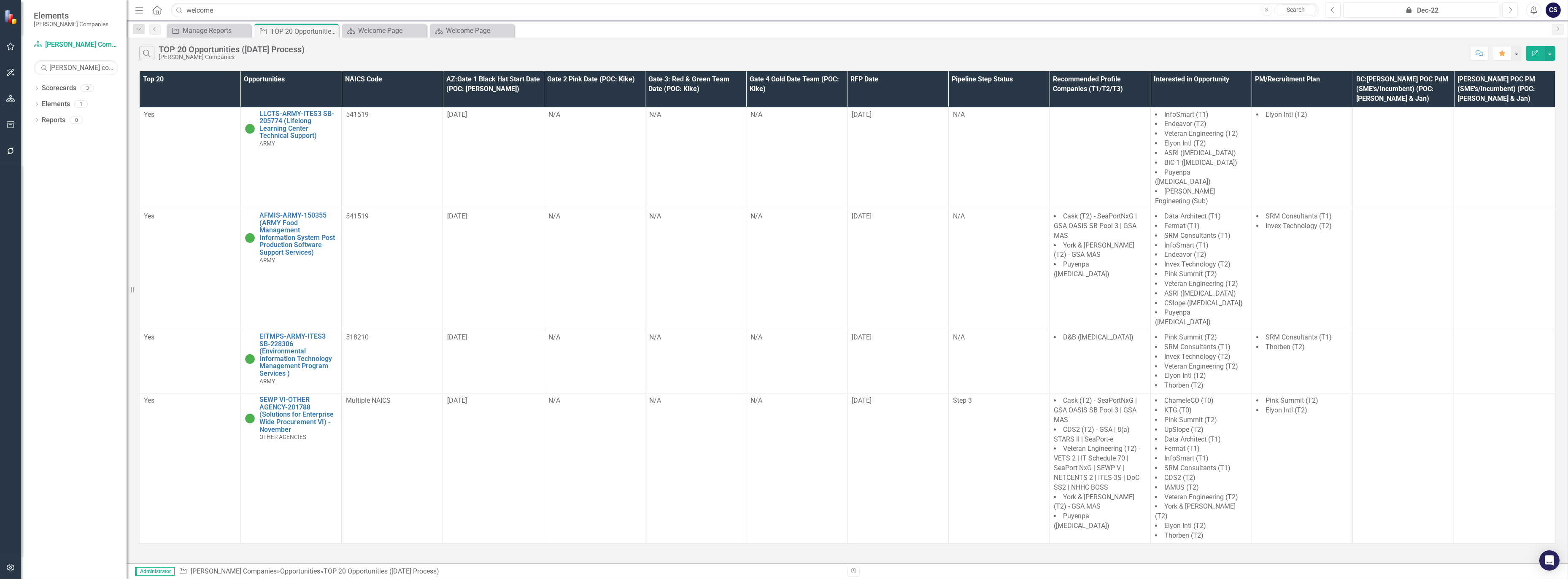
click at [901, 542] on div "Search TOP 20 Opportunities (within 120 Day Process) STAHL Companies Comment Fa…" at bounding box center [847, 300] width 1441 height 525
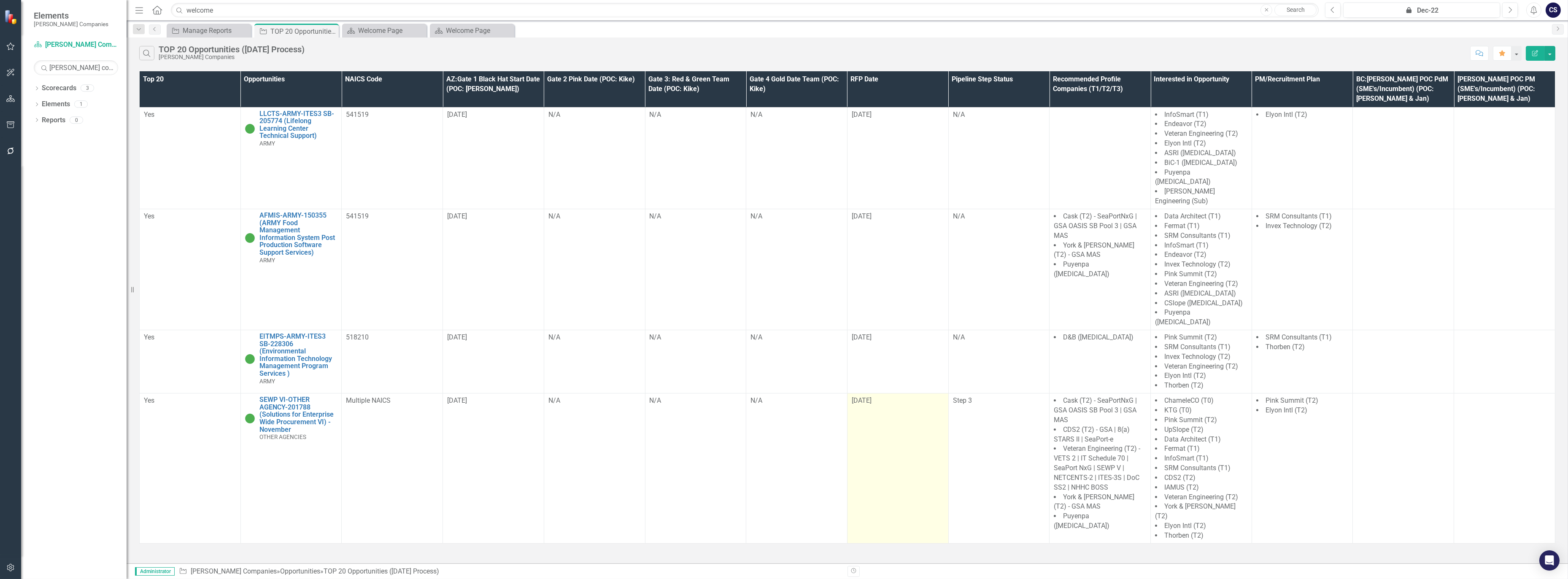
drag, startPoint x: 807, startPoint y: 398, endPoint x: 886, endPoint y: 422, distance: 82.6
click at [838, 399] on td "N/A" at bounding box center [797, 468] width 101 height 150
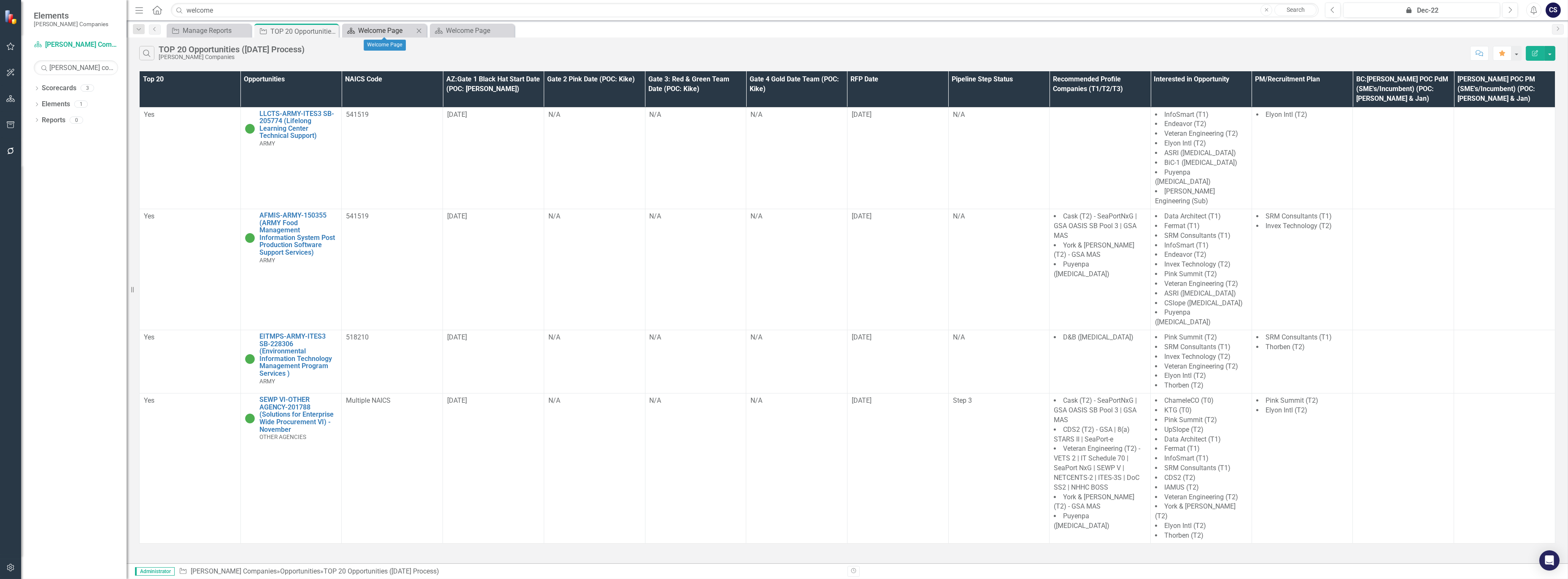
click at [389, 27] on div "Welcome Page" at bounding box center [385, 30] width 55 height 10
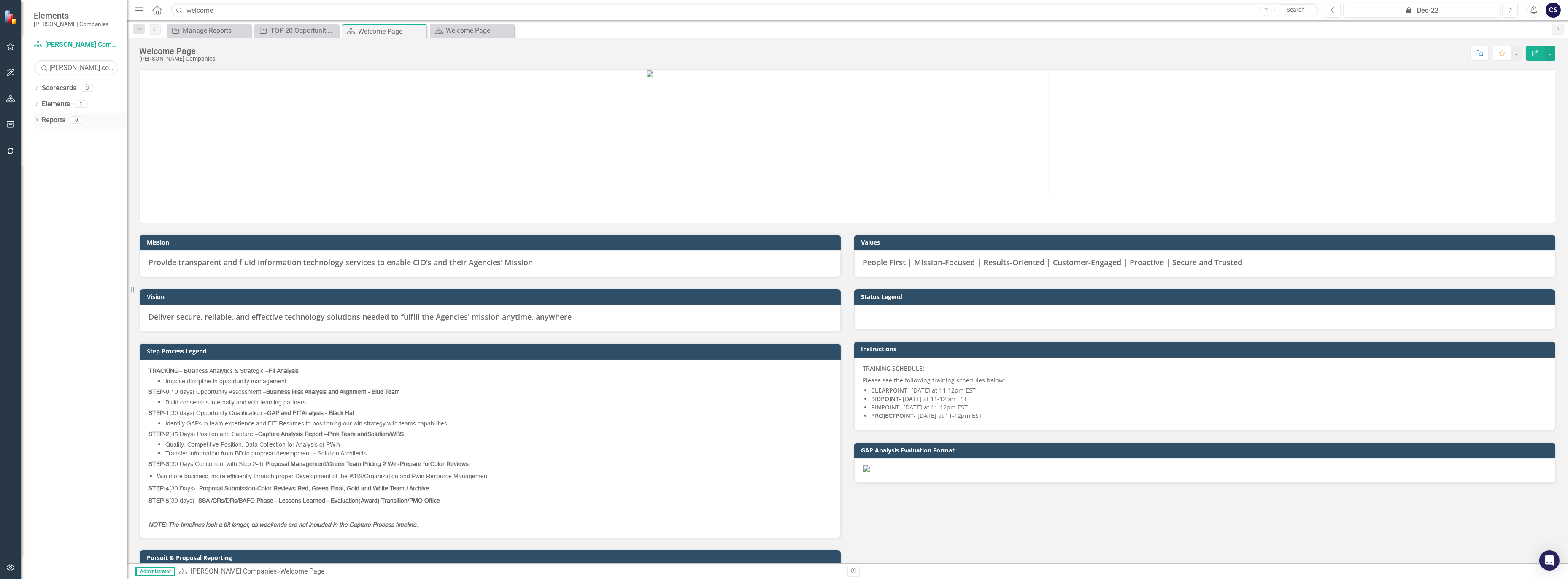
click at [49, 116] on link "Reports" at bounding box center [54, 120] width 24 height 10
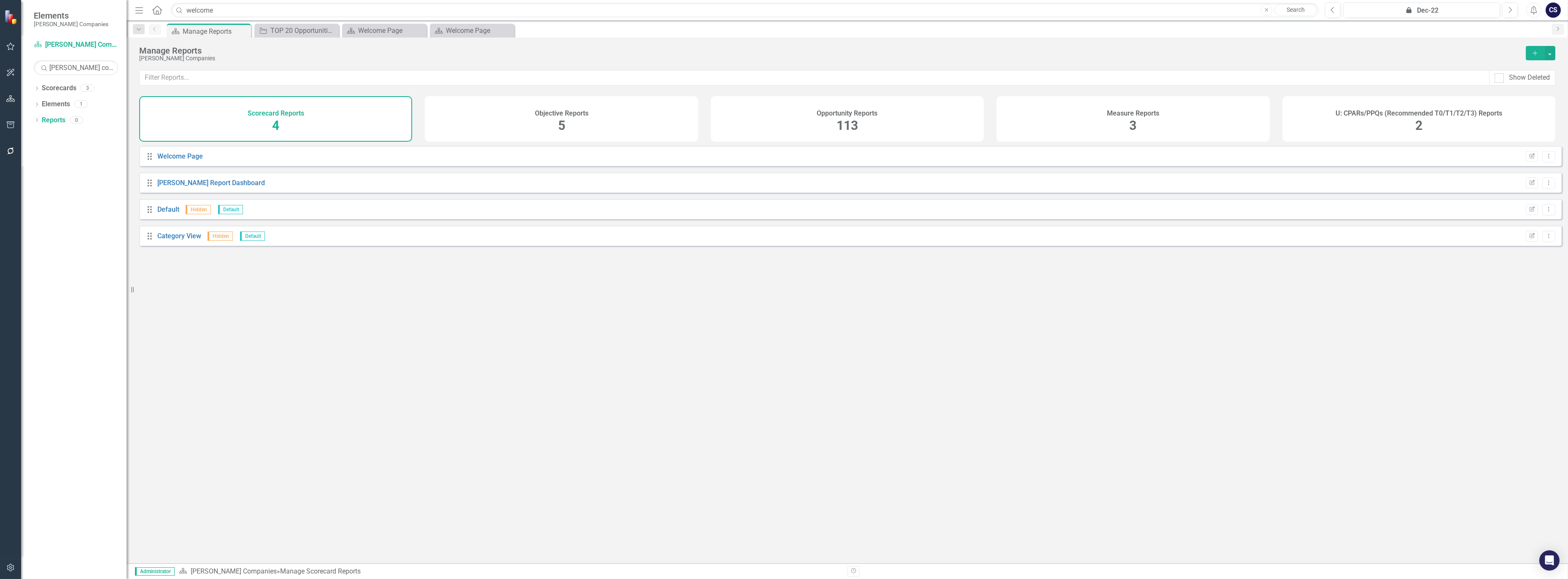
click at [852, 118] on span "113" at bounding box center [847, 125] width 21 height 15
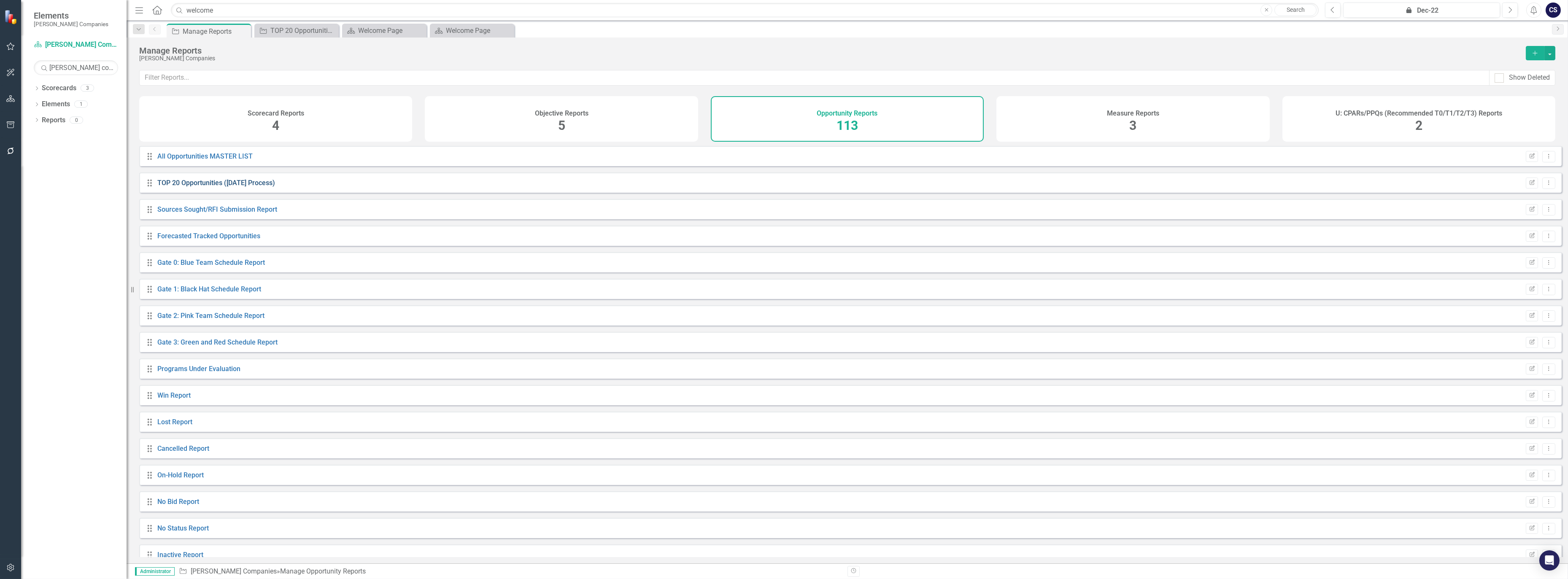
click at [181, 187] on link "TOP 20 Opportunities ([DATE] Process)" at bounding box center [216, 182] width 117 height 8
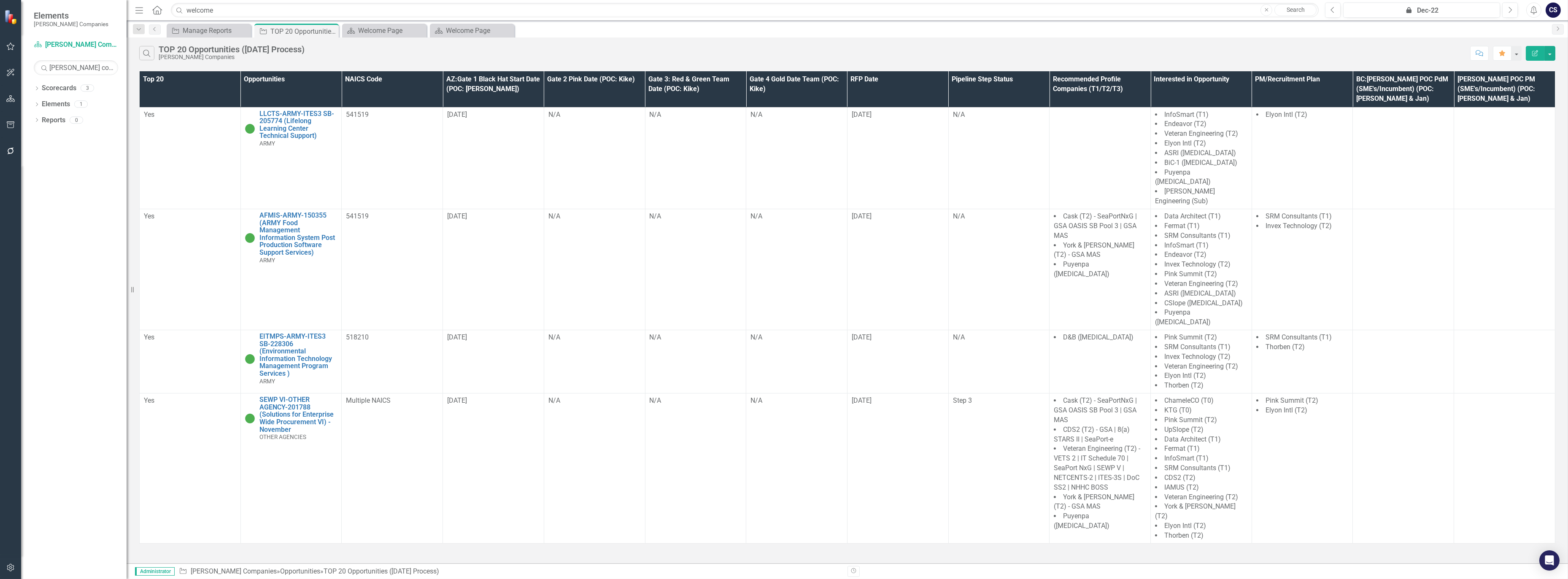
click at [1025, 82] on th "Pipeline Step Status" at bounding box center [999, 89] width 101 height 36
click at [384, 26] on div "Welcome Page" at bounding box center [385, 30] width 55 height 10
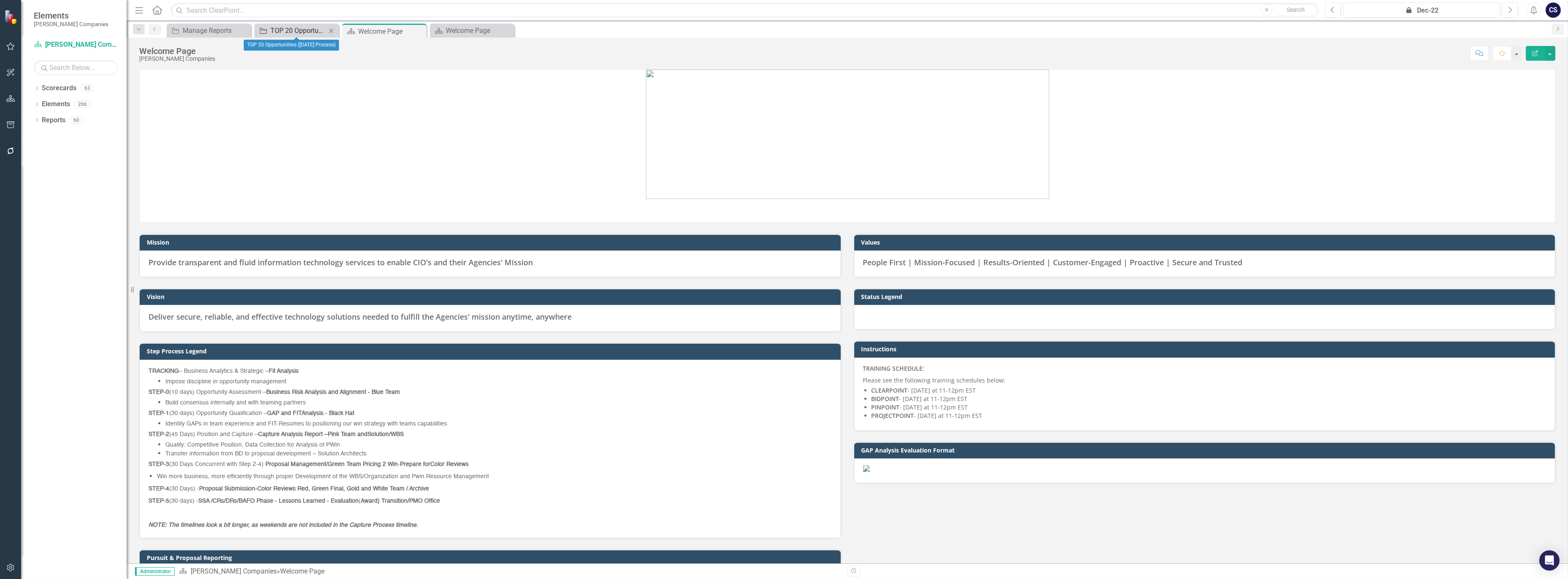
click at [299, 27] on div "TOP 20 Opportunities ([DATE] Process)" at bounding box center [298, 30] width 55 height 10
click at [53, 116] on link "Reports" at bounding box center [54, 120] width 24 height 10
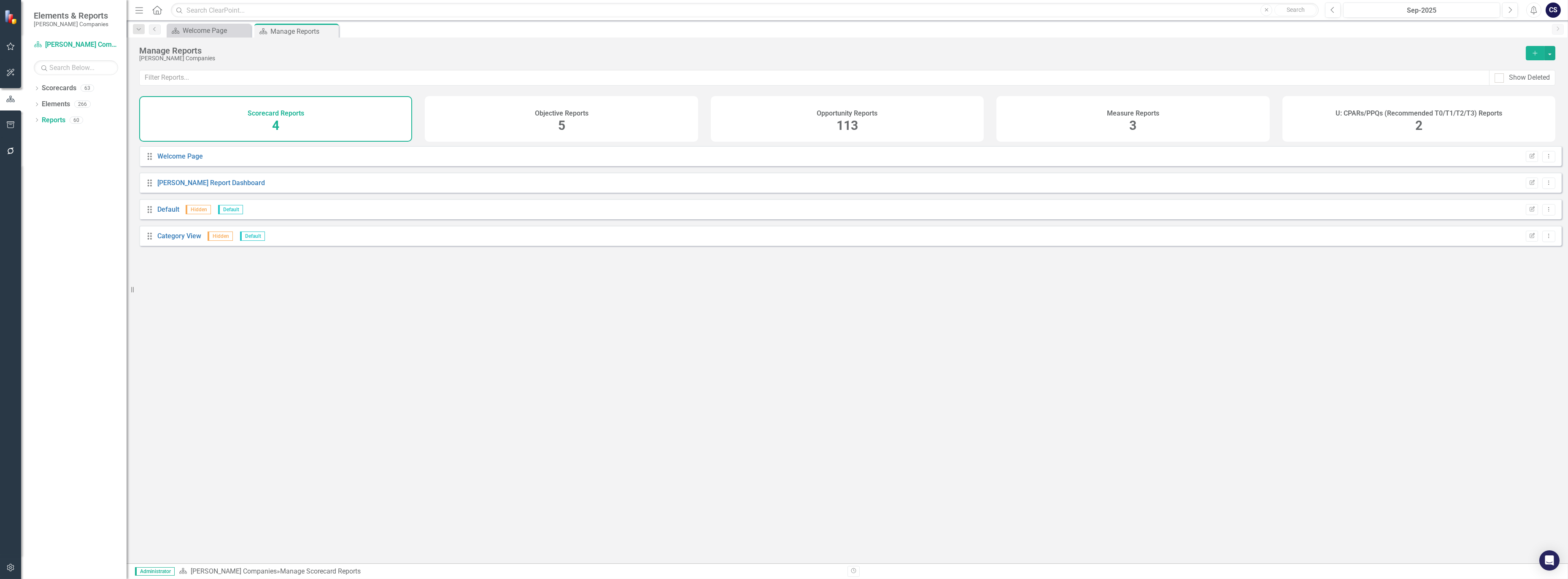
click at [849, 122] on span "113" at bounding box center [847, 125] width 21 height 15
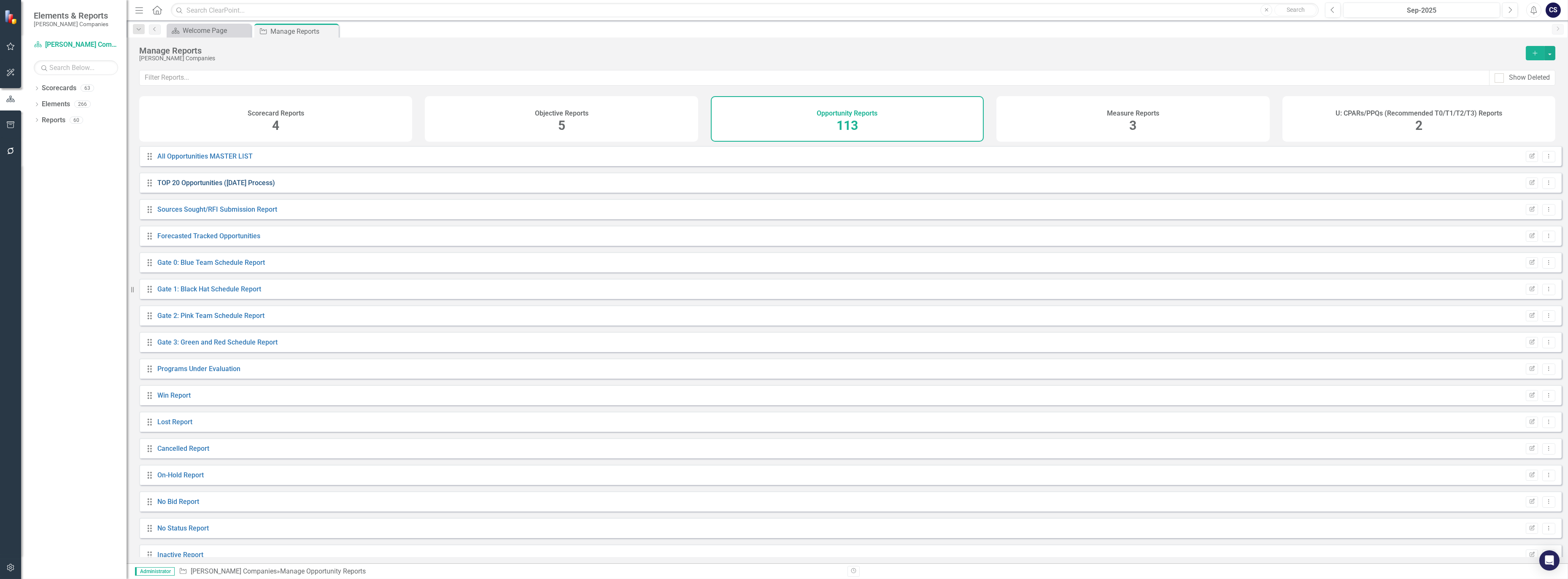
click at [196, 184] on link "TOP 20 Opportunities ([DATE] Process)" at bounding box center [216, 182] width 117 height 8
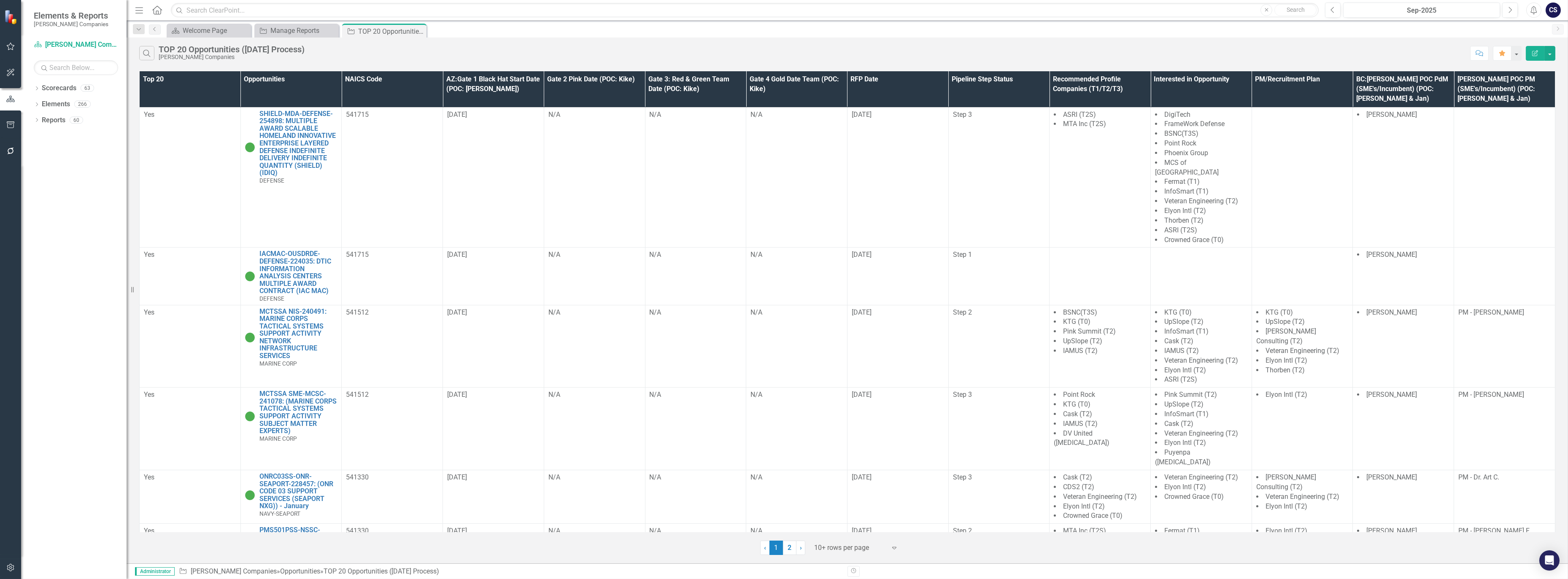
click at [1027, 89] on th "Pipeline Step Status" at bounding box center [999, 89] width 101 height 36
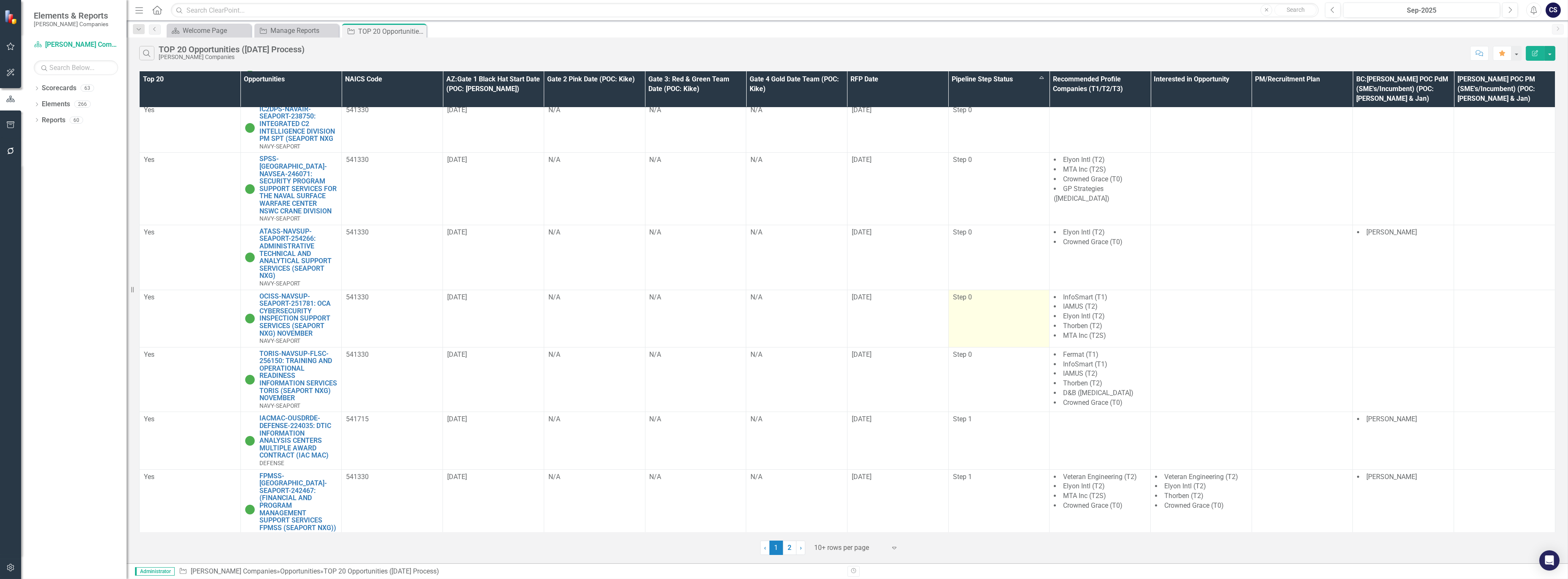
scroll to position [201, 0]
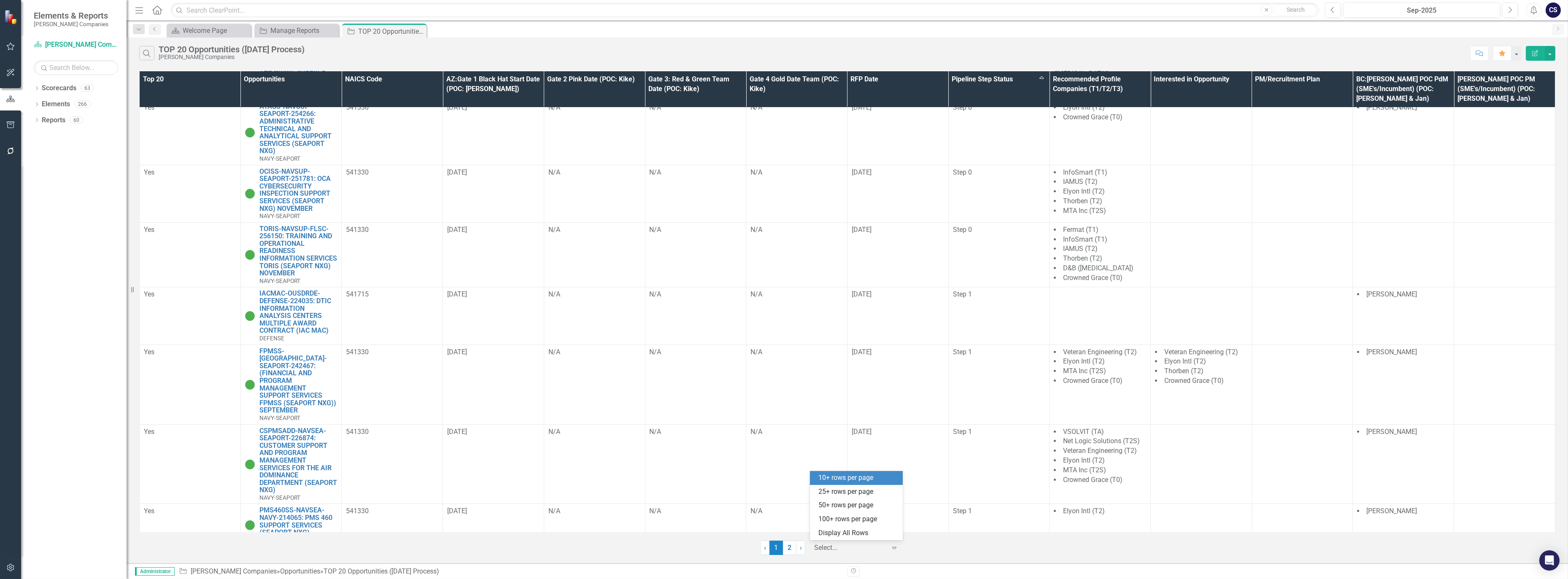
click at [892, 545] on icon "Expand" at bounding box center [894, 547] width 9 height 7
click at [866, 516] on div "100+ rows per page" at bounding box center [858, 519] width 79 height 10
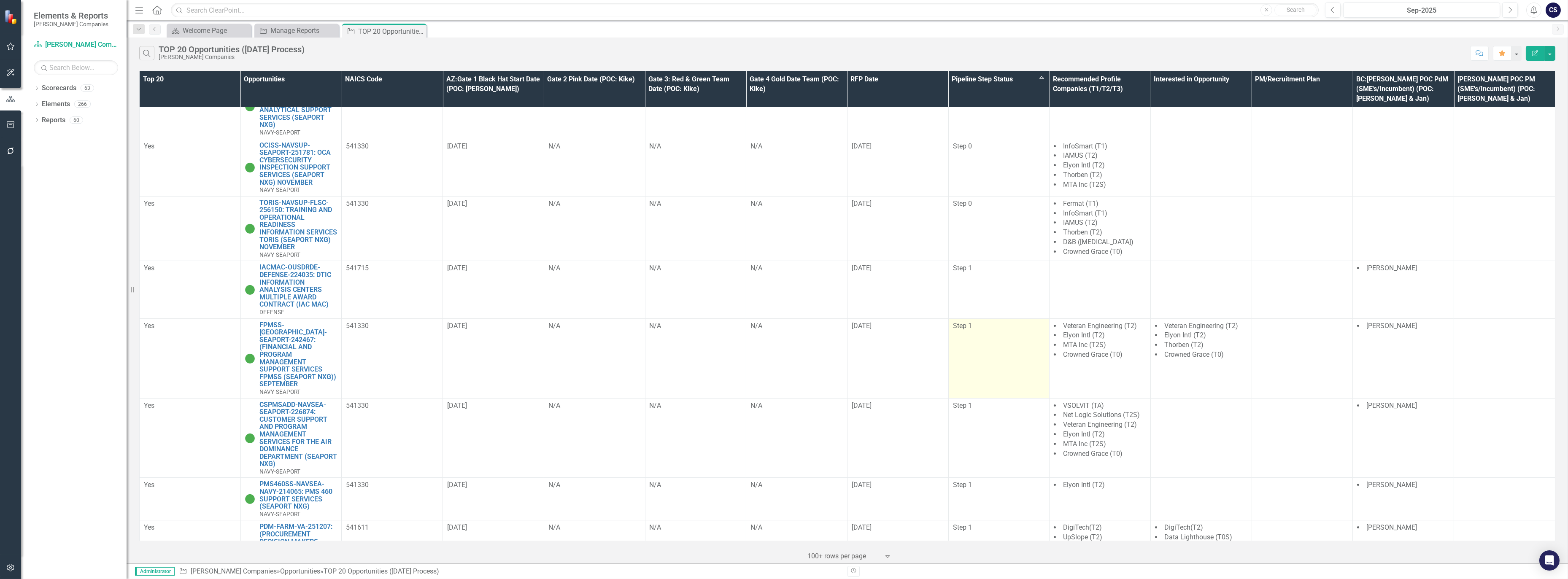
scroll to position [253, 0]
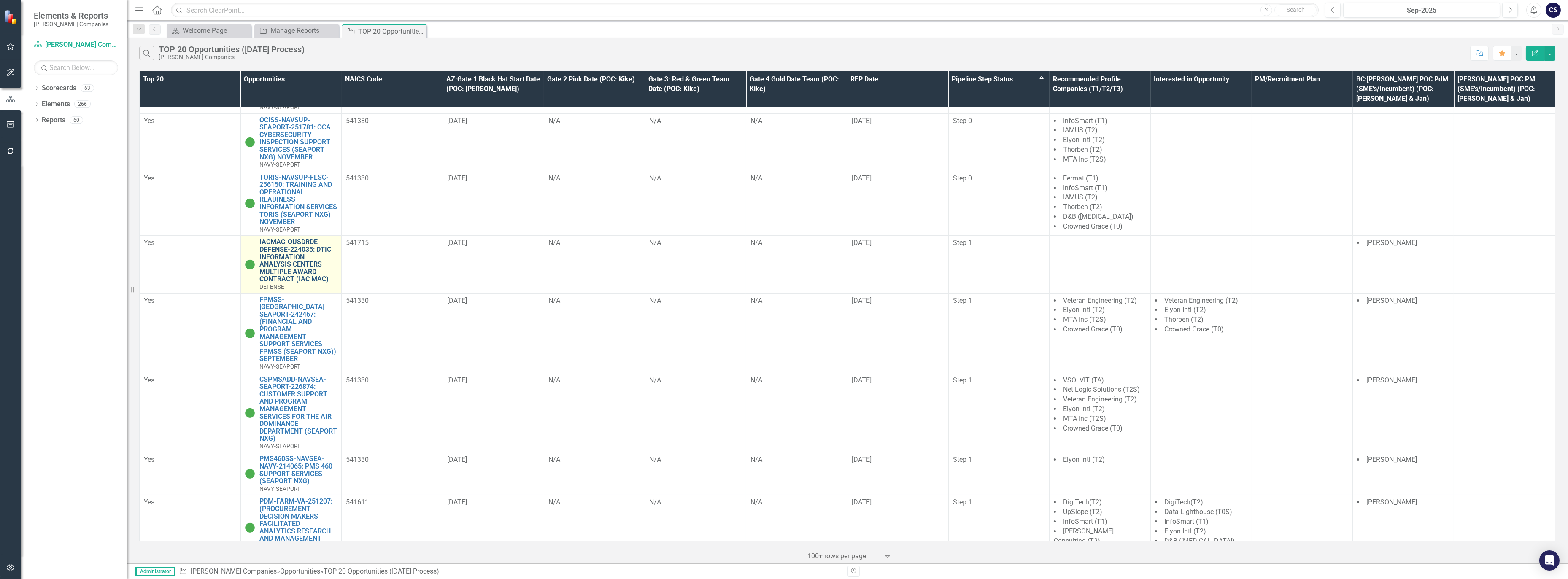
click at [281, 248] on link "IACMAC-OUSDRDE-DEFENSE-224035: DTIC INFORMATION ANALYSIS CENTERS MULTIPLE AWARD…" at bounding box center [298, 260] width 78 height 44
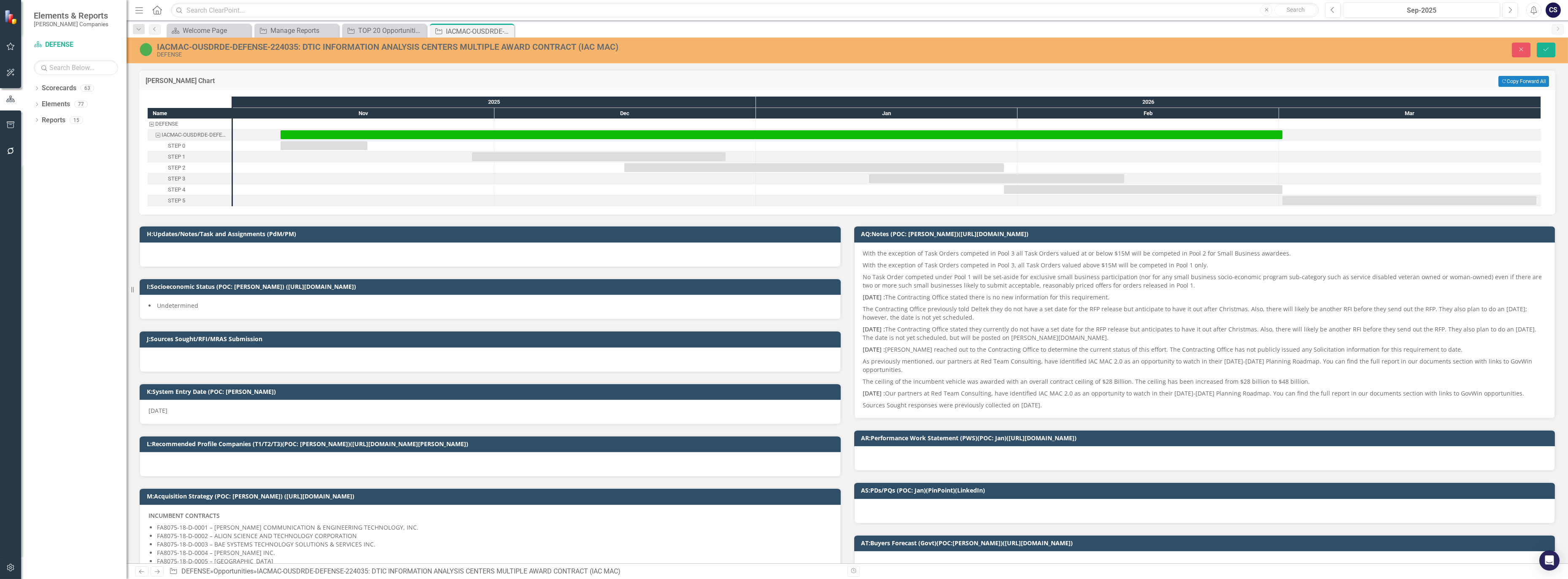
click at [44, 235] on div "Dropdown Scorecards 63 Dropdown STAHL Companies Dropdown ARMY ITES-3s Dropdown …" at bounding box center [74, 330] width 105 height 498
click at [1510, 7] on icon "Next" at bounding box center [1510, 10] width 5 height 7
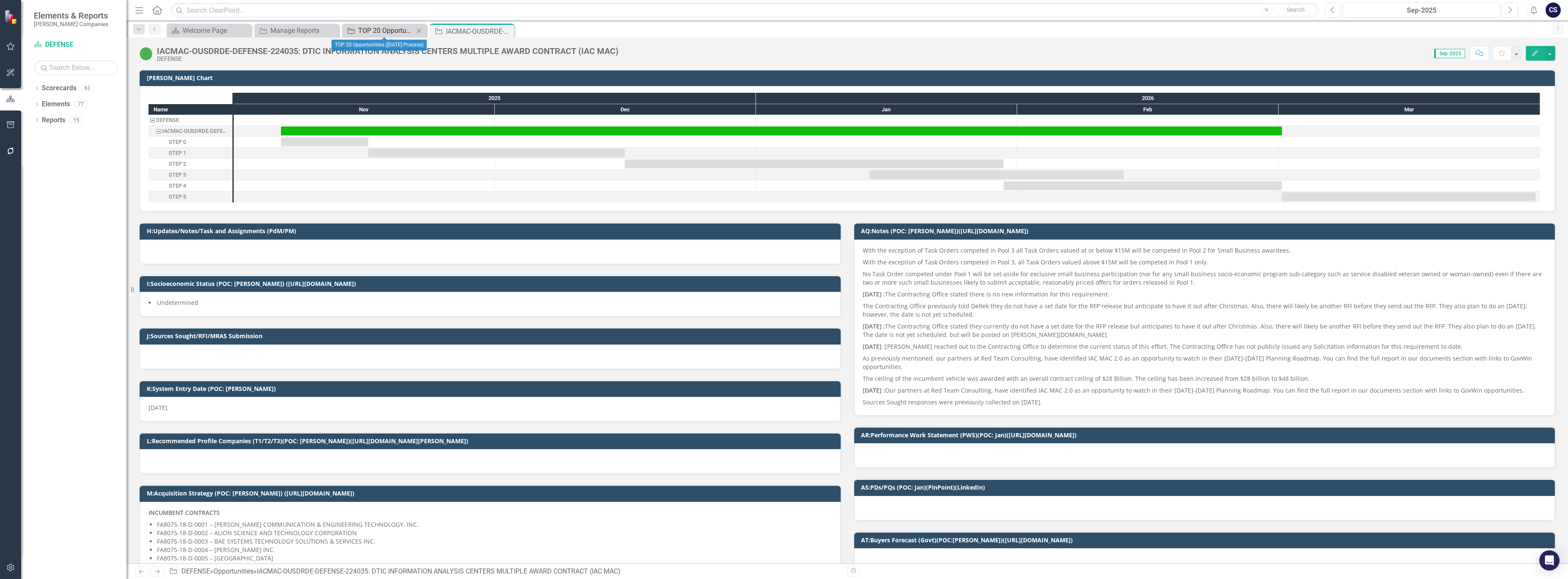
click at [391, 29] on div "TOP 20 Opportunities ([DATE] Process)" at bounding box center [385, 30] width 55 height 10
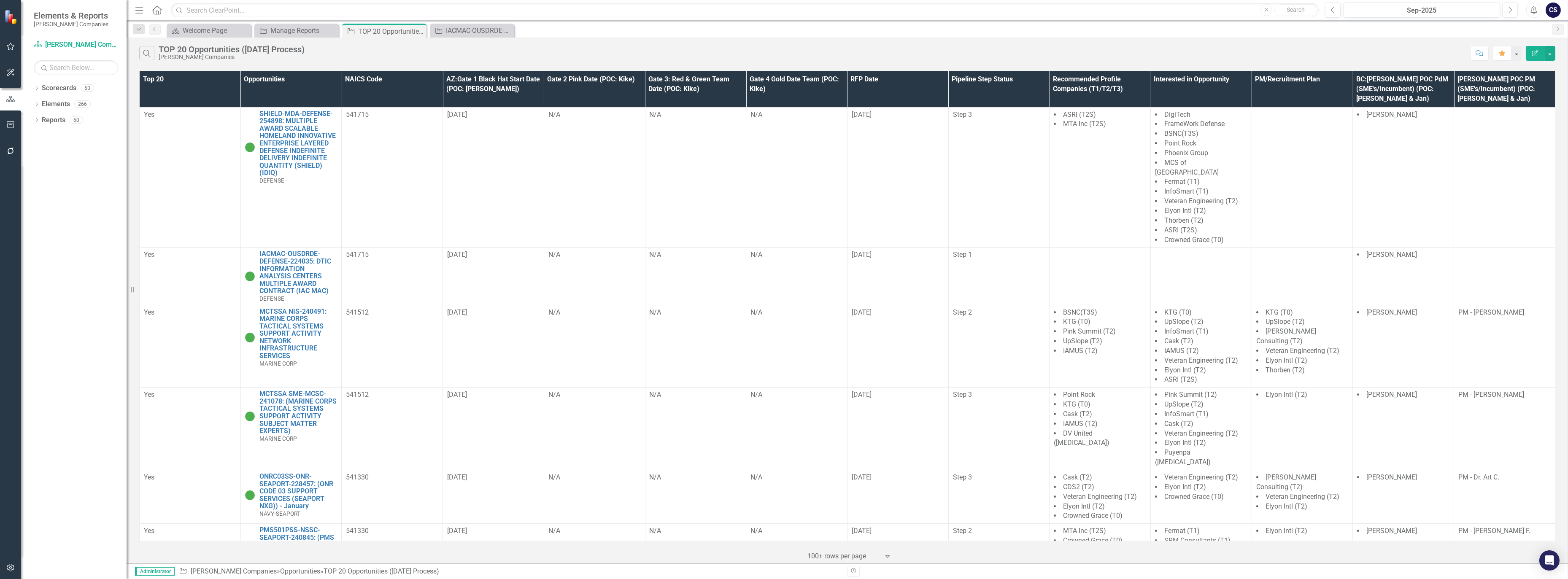
click at [1021, 80] on th "Pipeline Step Status" at bounding box center [999, 89] width 101 height 36
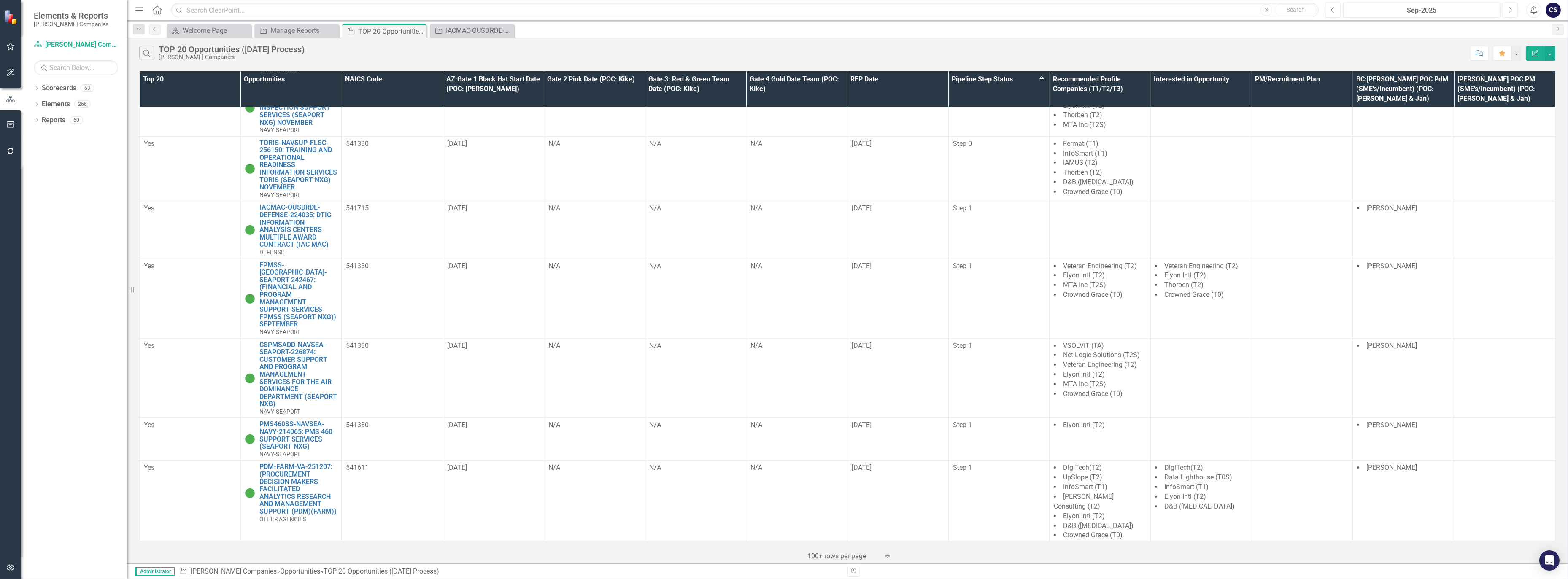
scroll to position [262, 0]
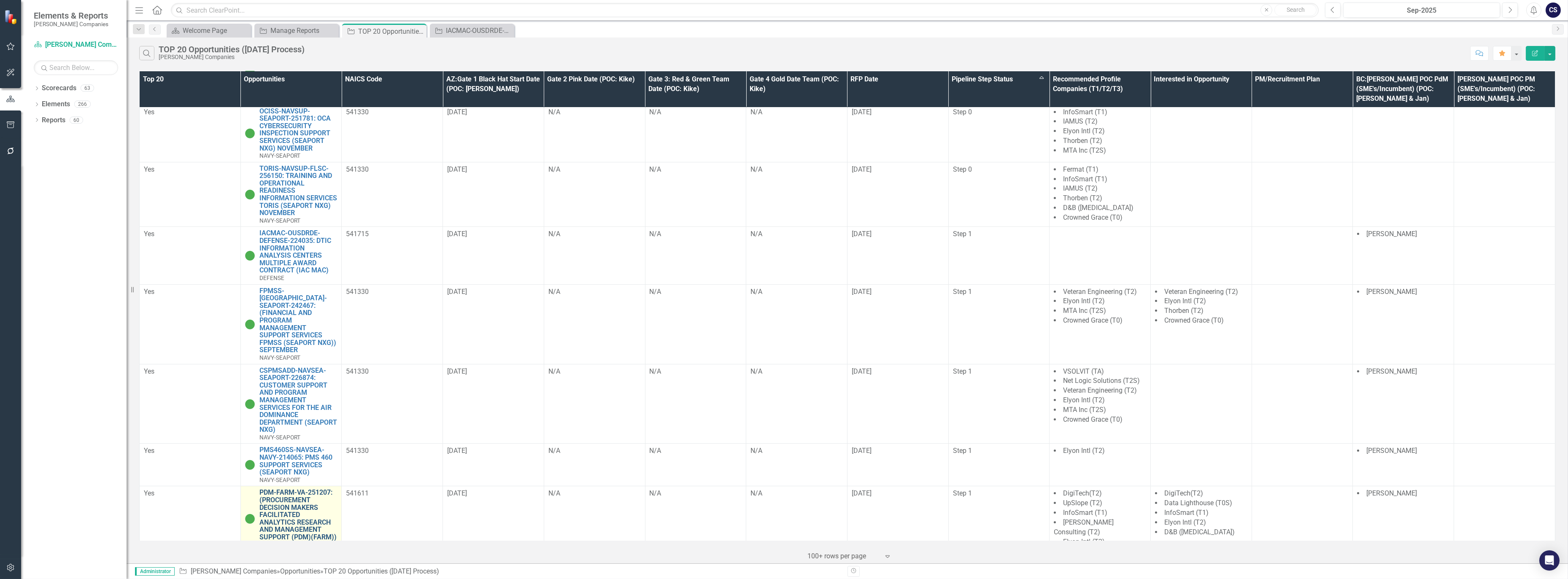
click at [286, 494] on link "PDM-FARM-VA-251207: (PROCUREMENT DECISION MAKERS FACILITATED ANALYTICS RESEARCH…" at bounding box center [298, 514] width 78 height 52
